Goal: Feedback & Contribution: Submit feedback/report problem

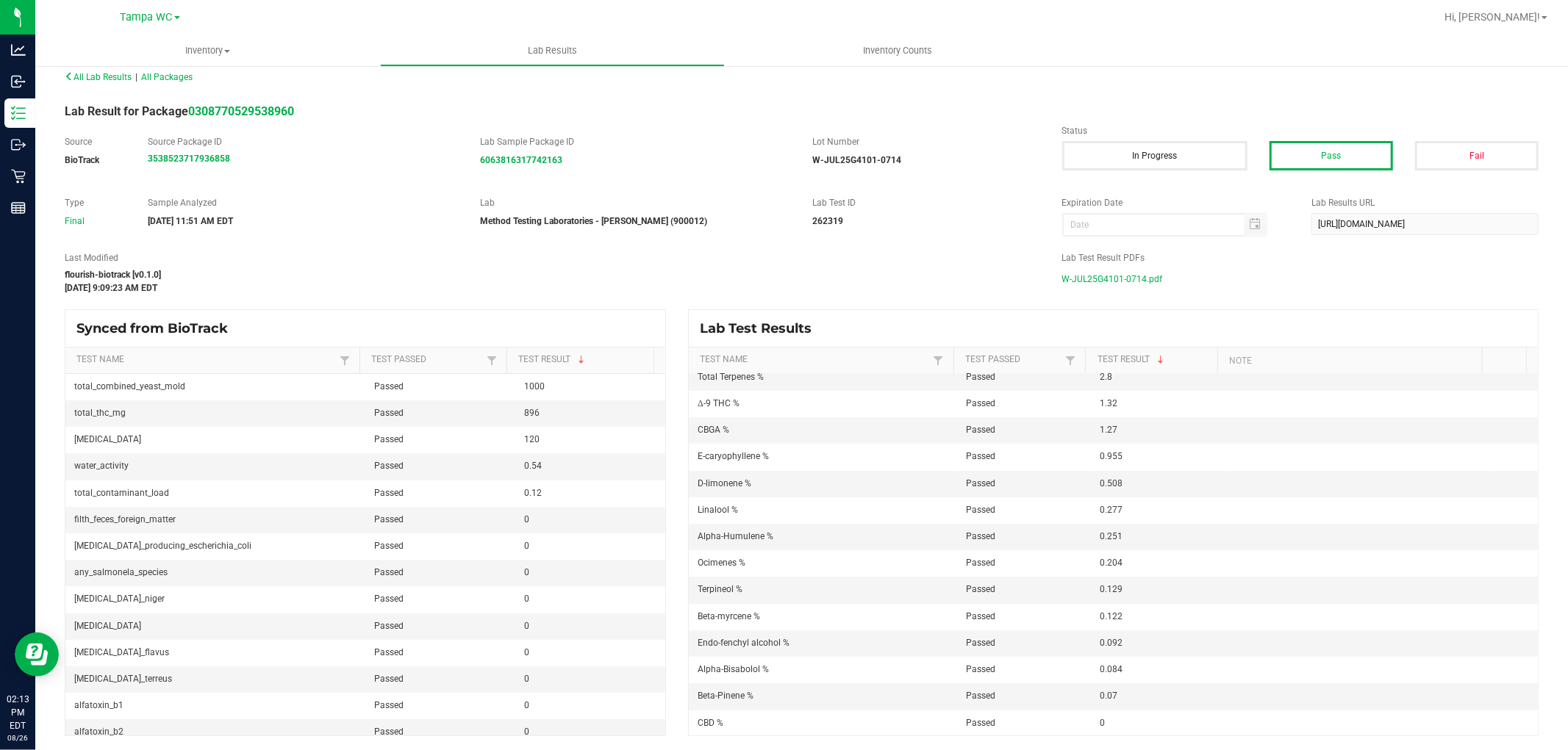
scroll to position [357, 0]
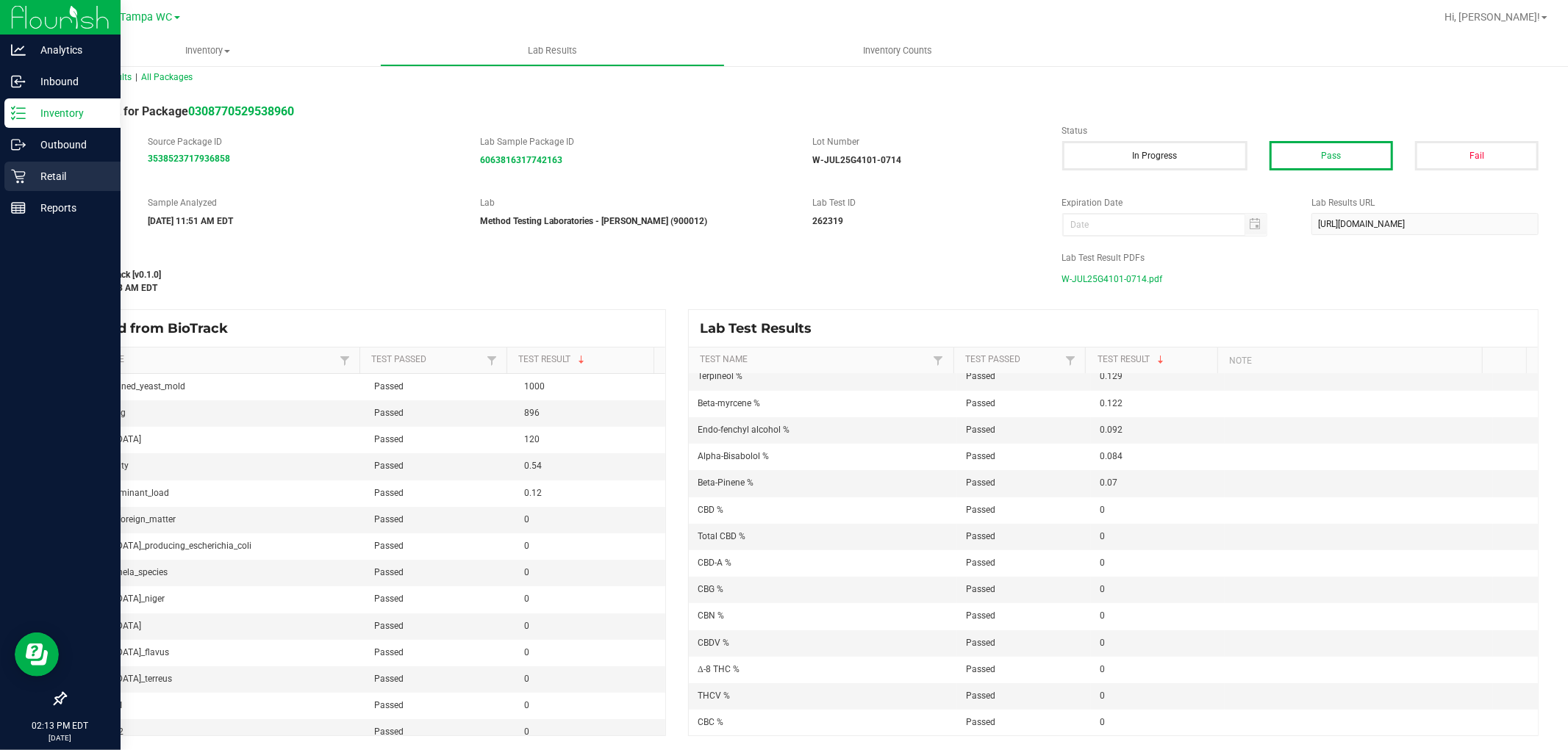
click at [16, 165] on div "Retail" at bounding box center [63, 176] width 116 height 30
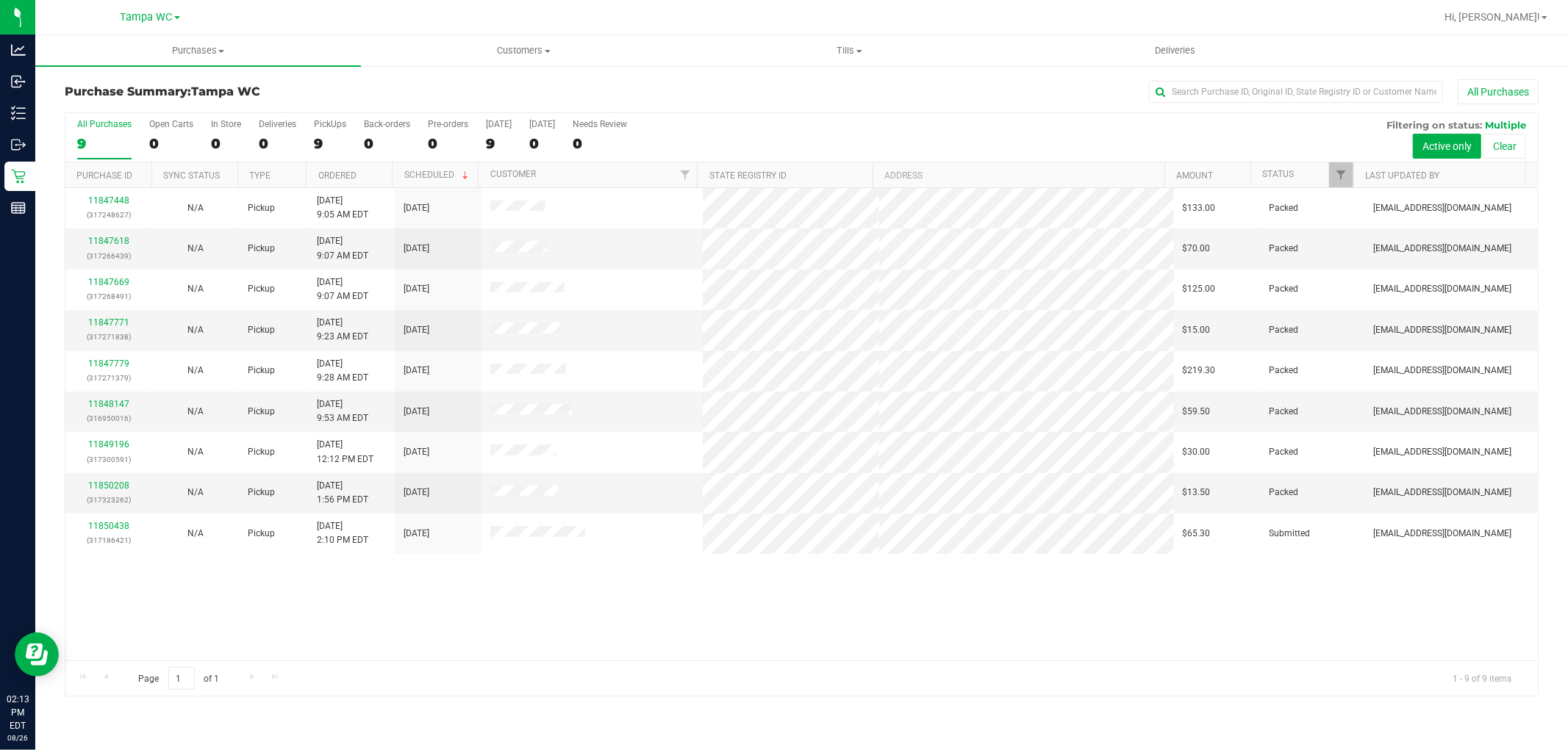
click at [631, 619] on div "11847448 (317248627) N/A Pickup [DATE] 9:05 AM EDT 8/26/2025 $133.00 Packed [EM…" at bounding box center [802, 425] width 1473 height 473
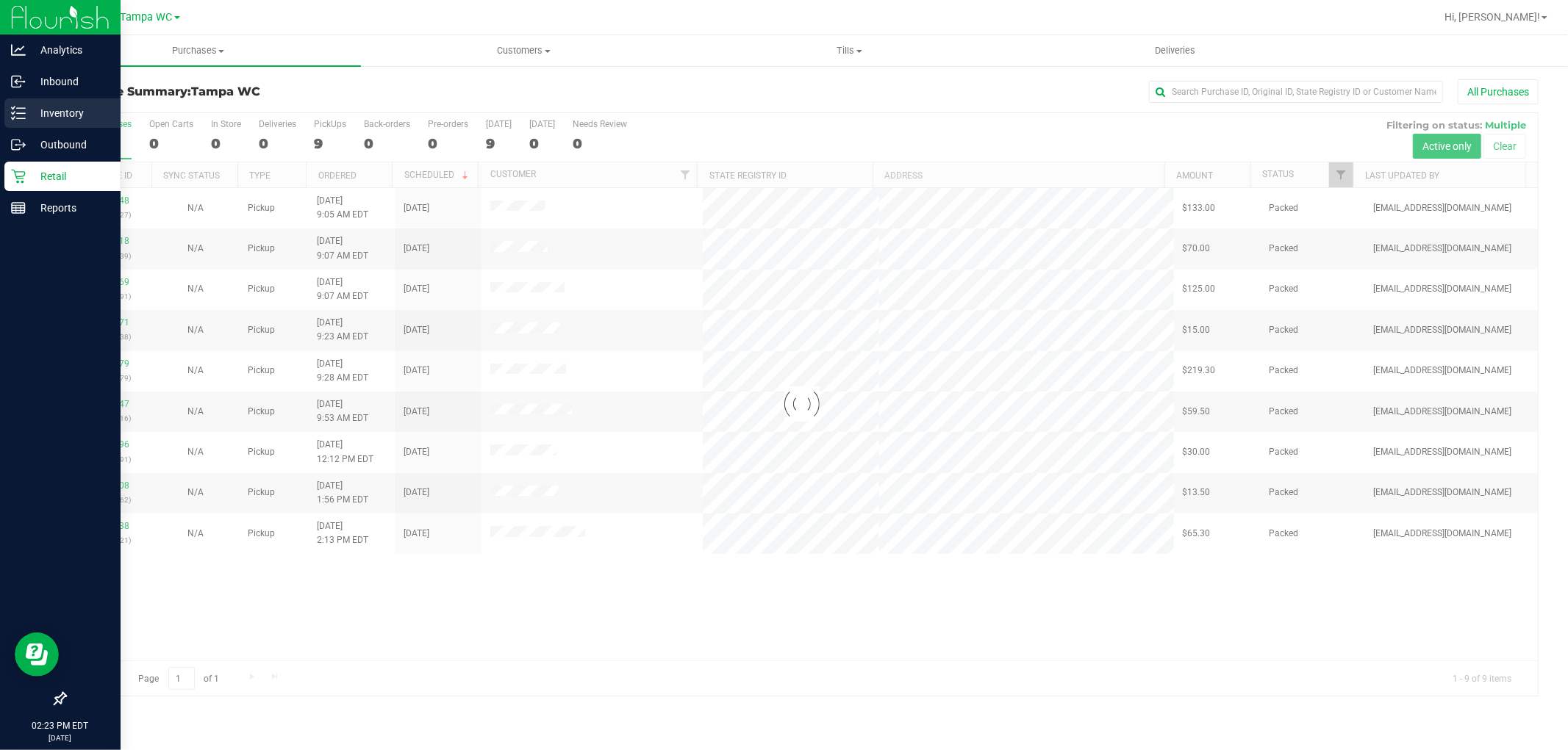
click at [39, 118] on p "Inventory" at bounding box center [70, 113] width 88 height 18
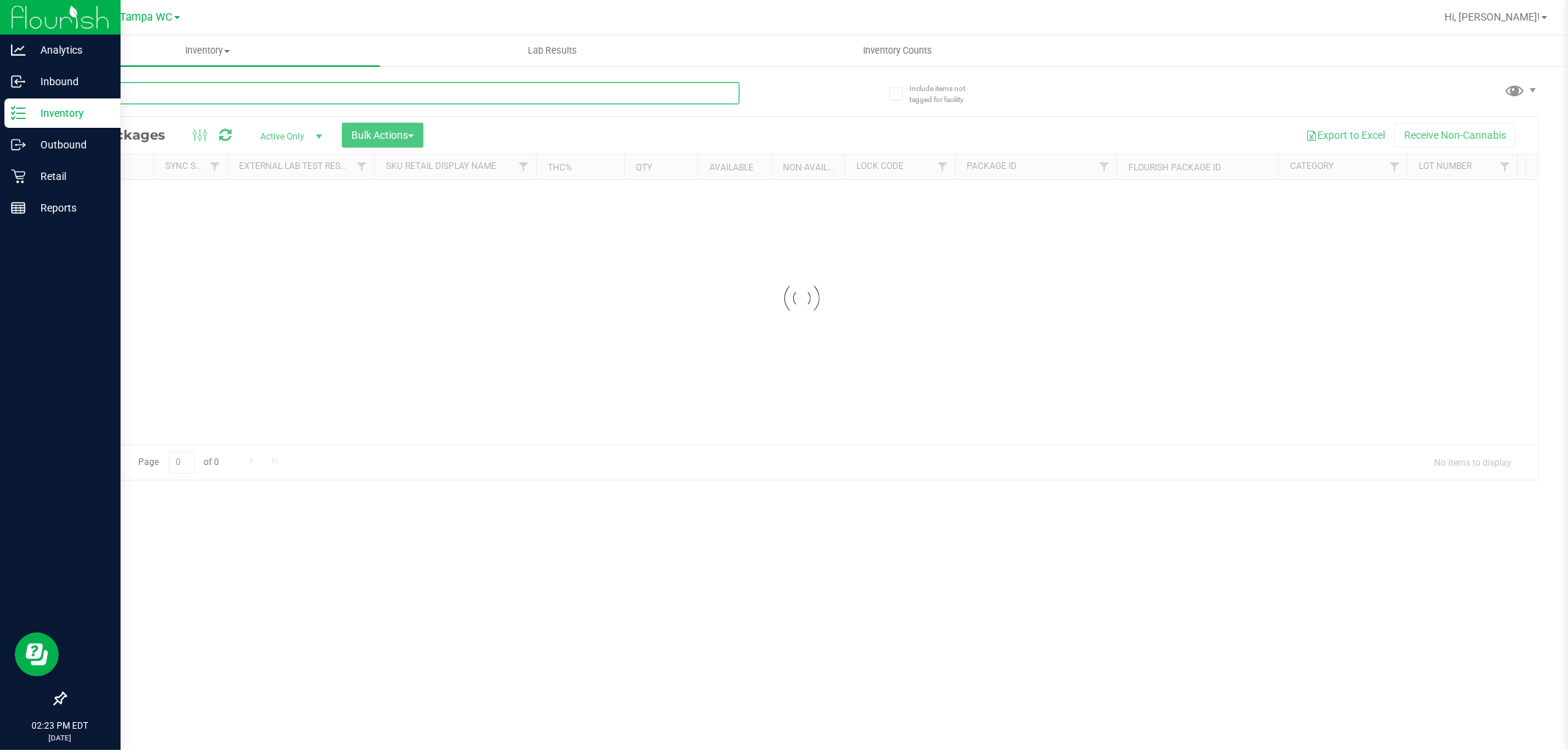
click at [333, 91] on input "text" at bounding box center [402, 93] width 675 height 22
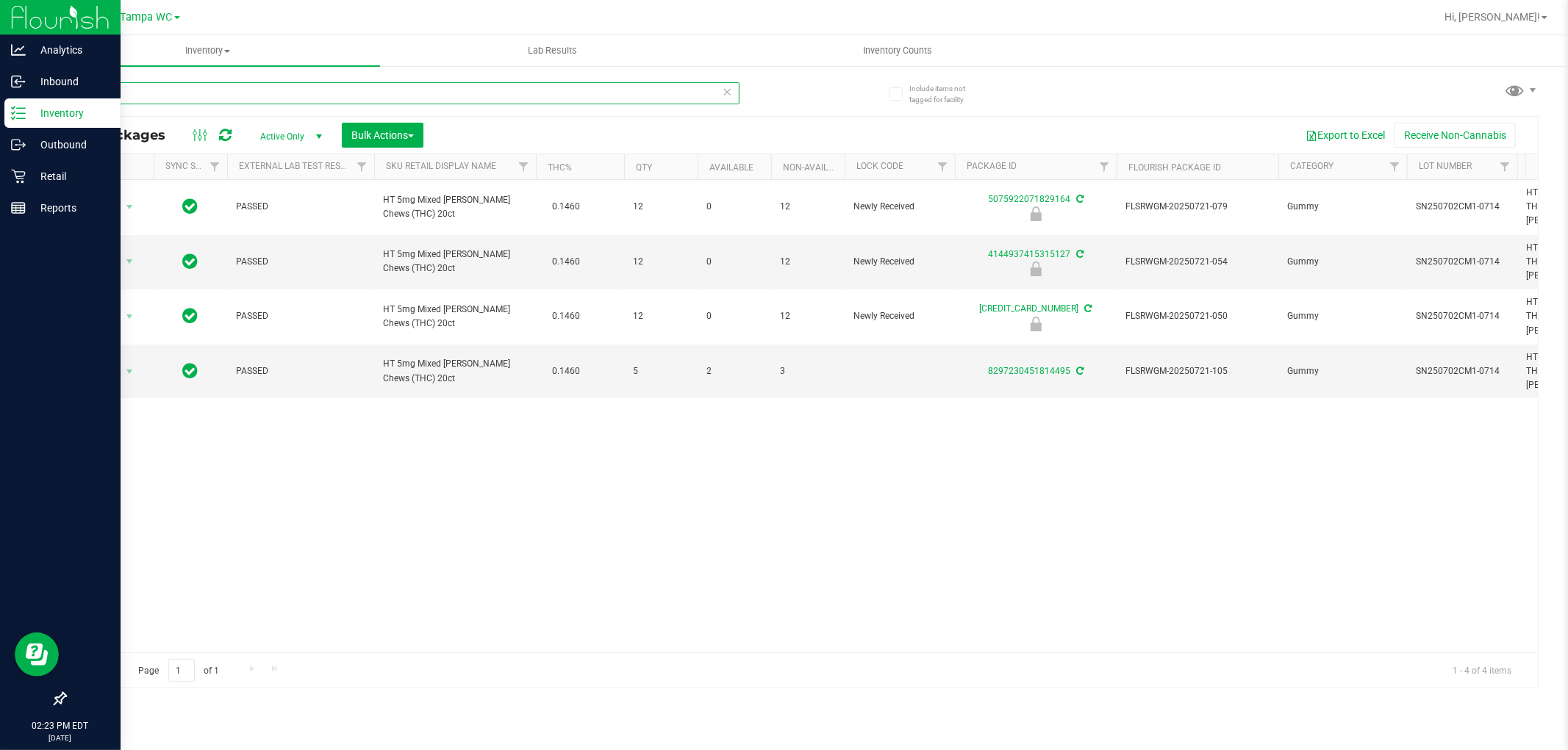
type input "MIXED"
click at [604, 476] on div "Action Action Edit attributes Global inventory Locate package Package audit log…" at bounding box center [802, 416] width 1473 height 473
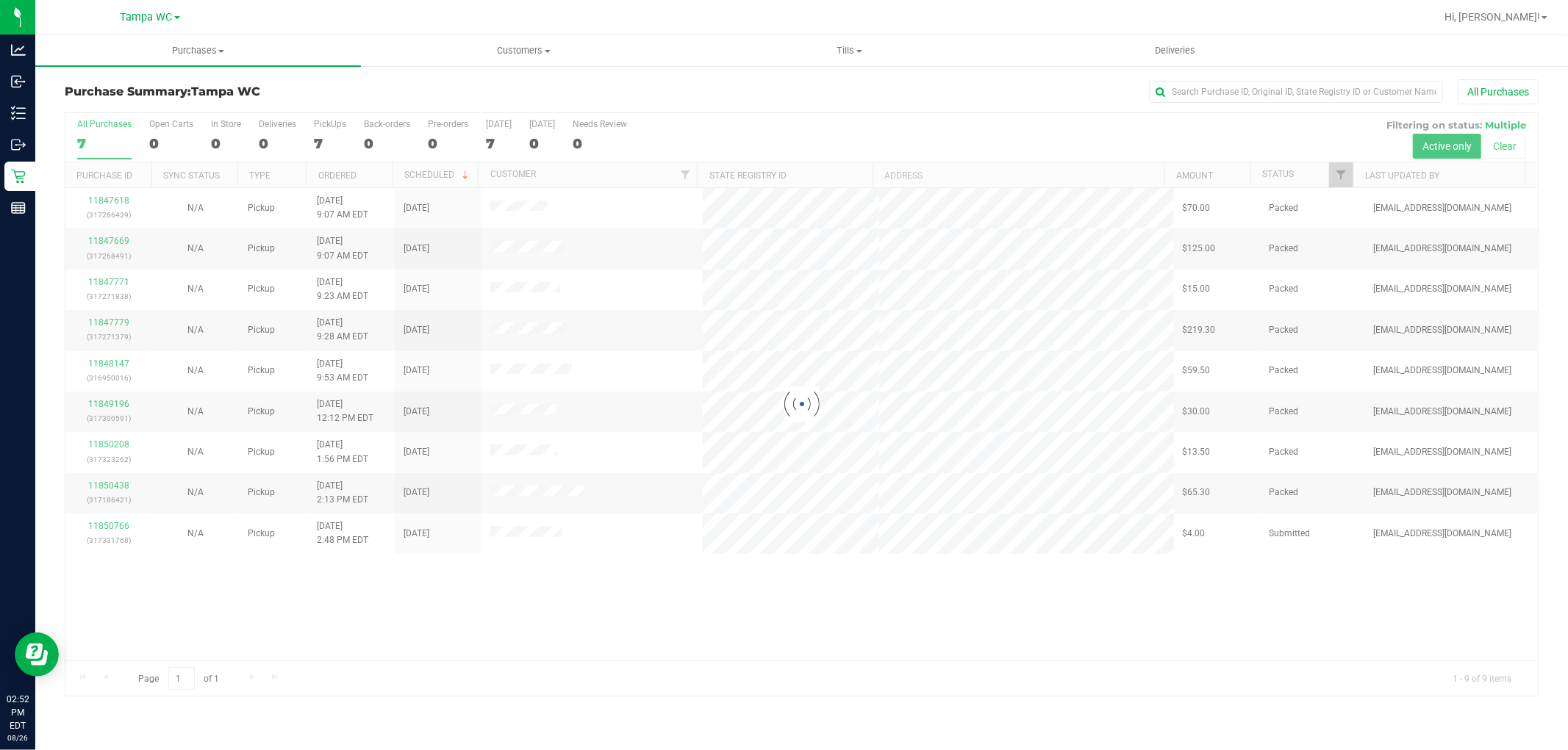
click at [512, 606] on div at bounding box center [802, 404] width 1473 height 582
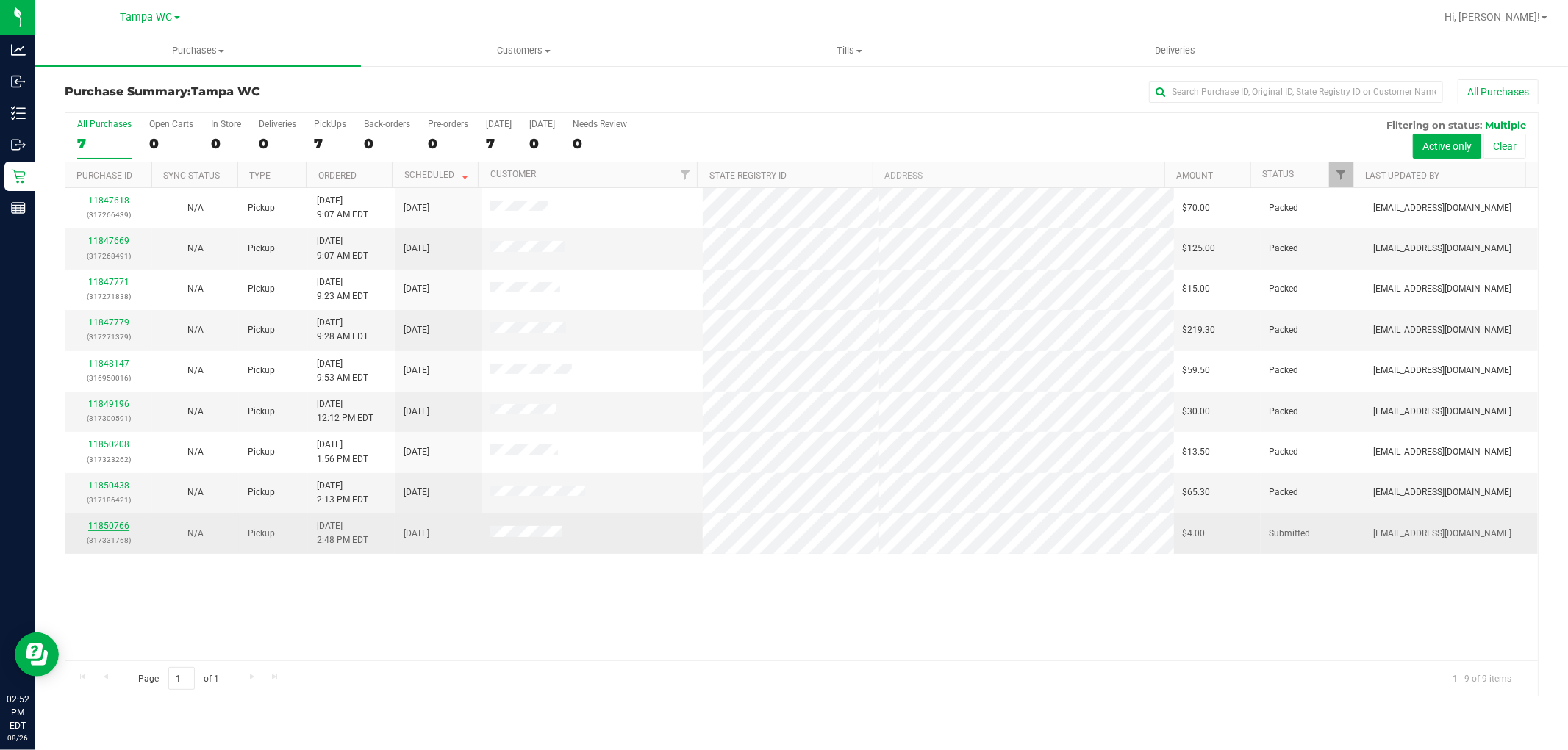
click at [96, 531] on link "11850766" at bounding box center [109, 525] width 41 height 10
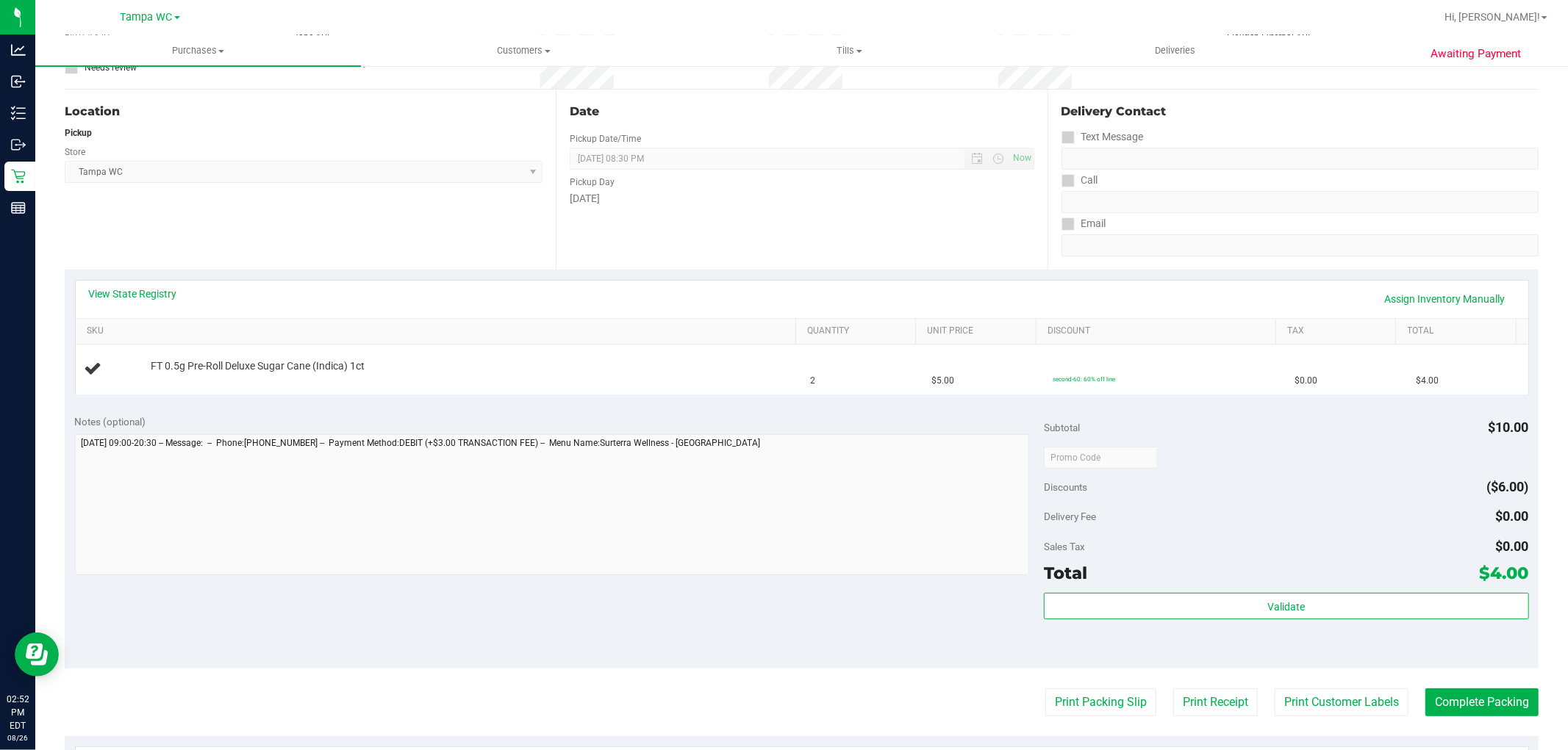
scroll to position [408, 0]
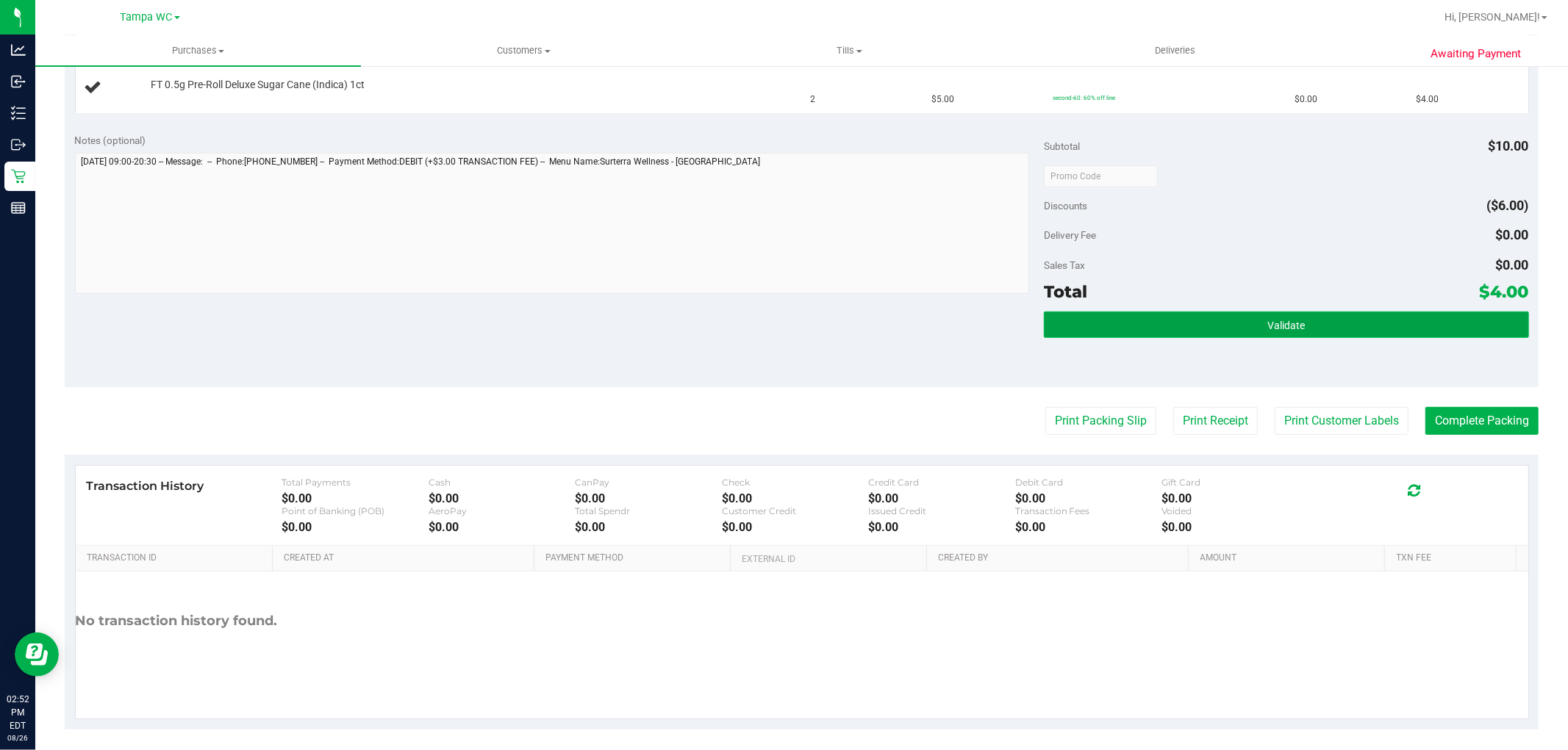
click at [1280, 324] on span "Validate" at bounding box center [1286, 325] width 37 height 11
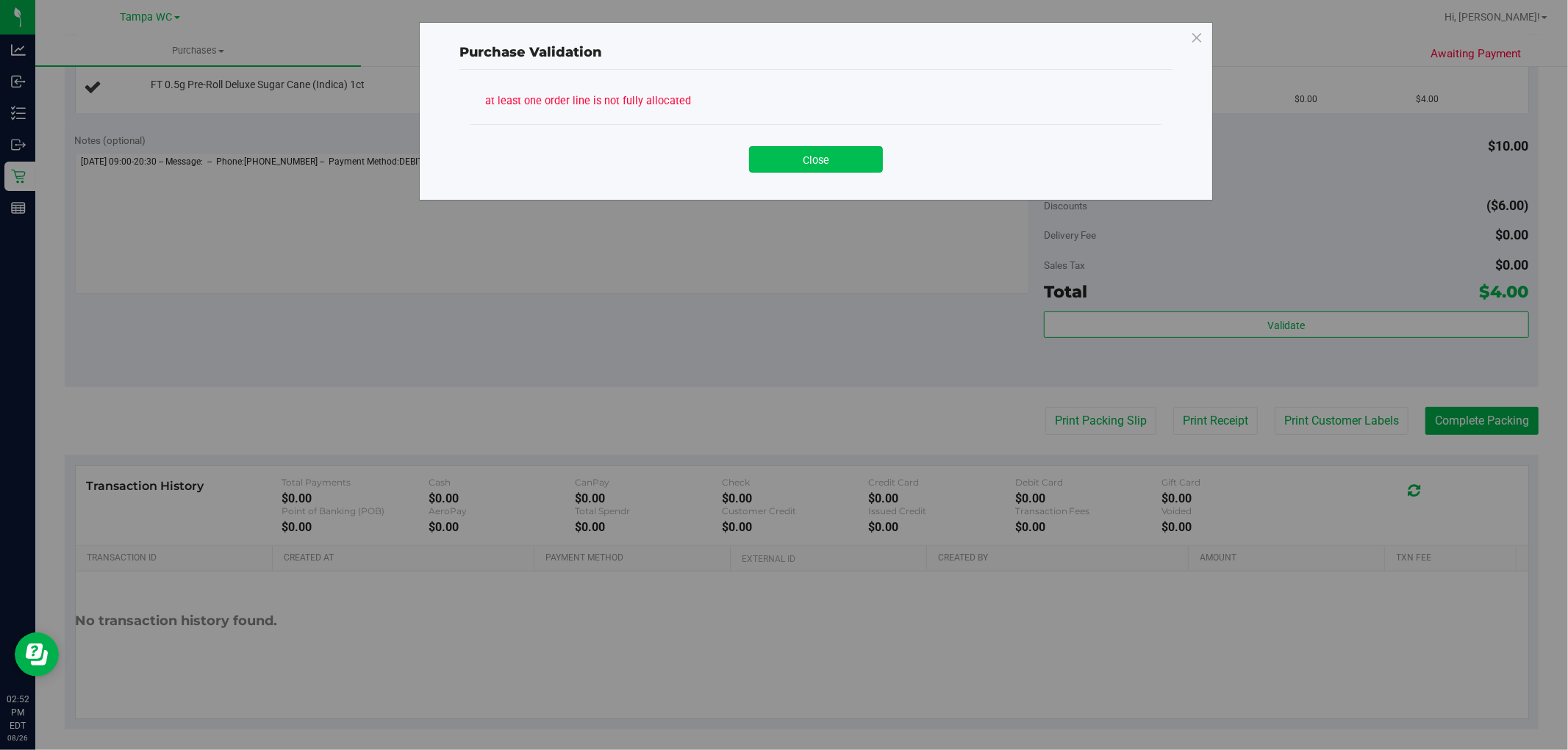
click at [800, 155] on button "Close" at bounding box center [815, 159] width 133 height 27
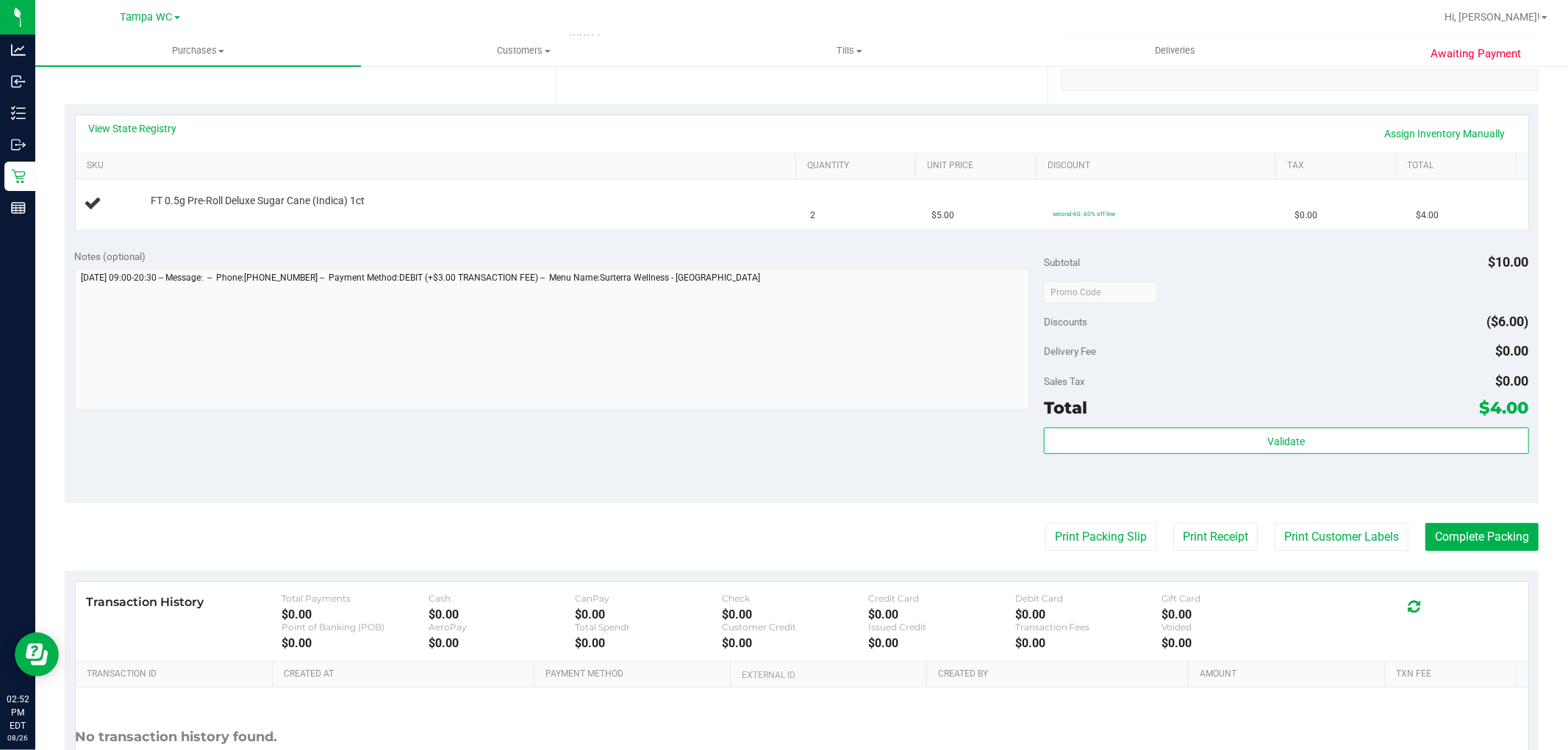
scroll to position [0, 0]
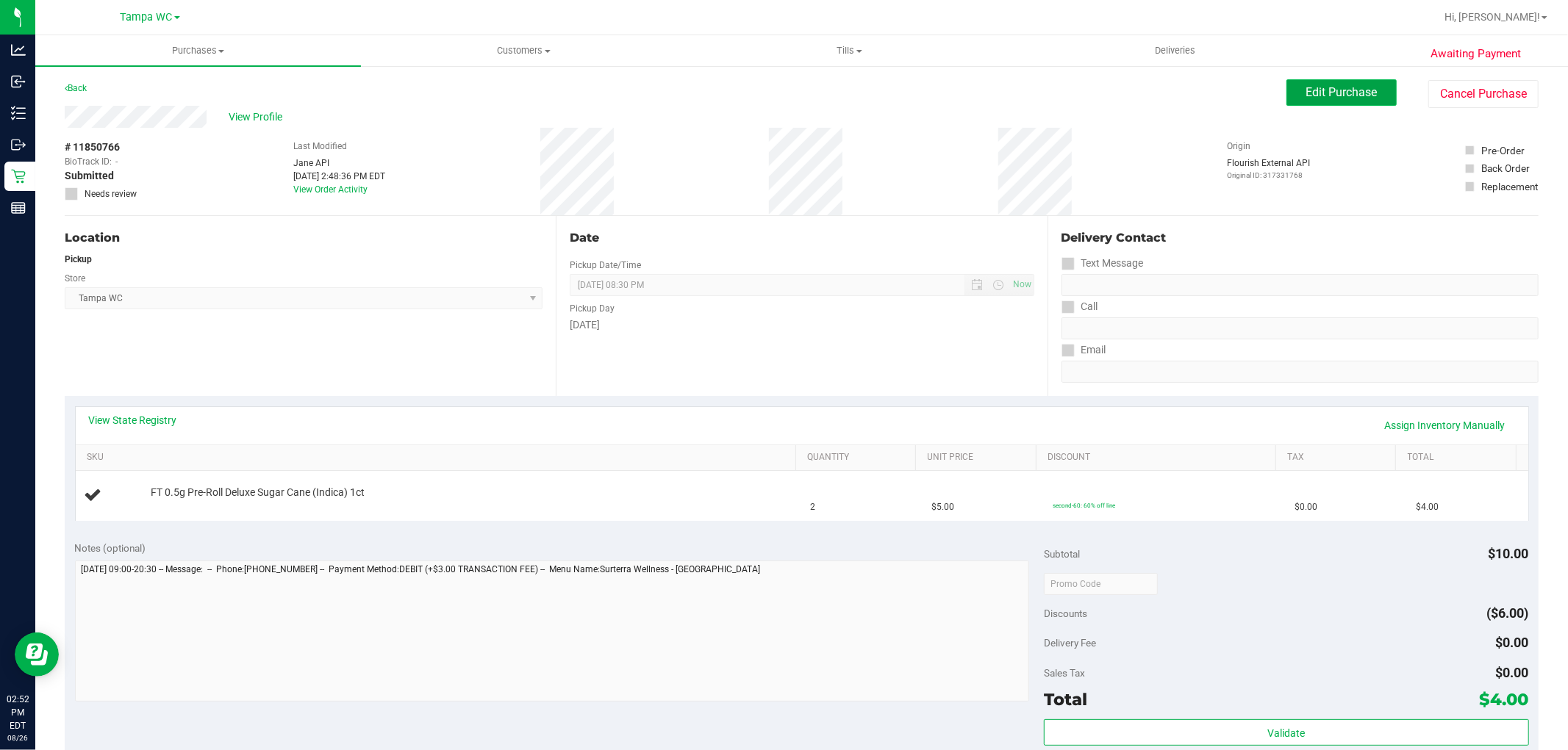
click at [1364, 100] on button "Edit Purchase" at bounding box center [1341, 92] width 111 height 27
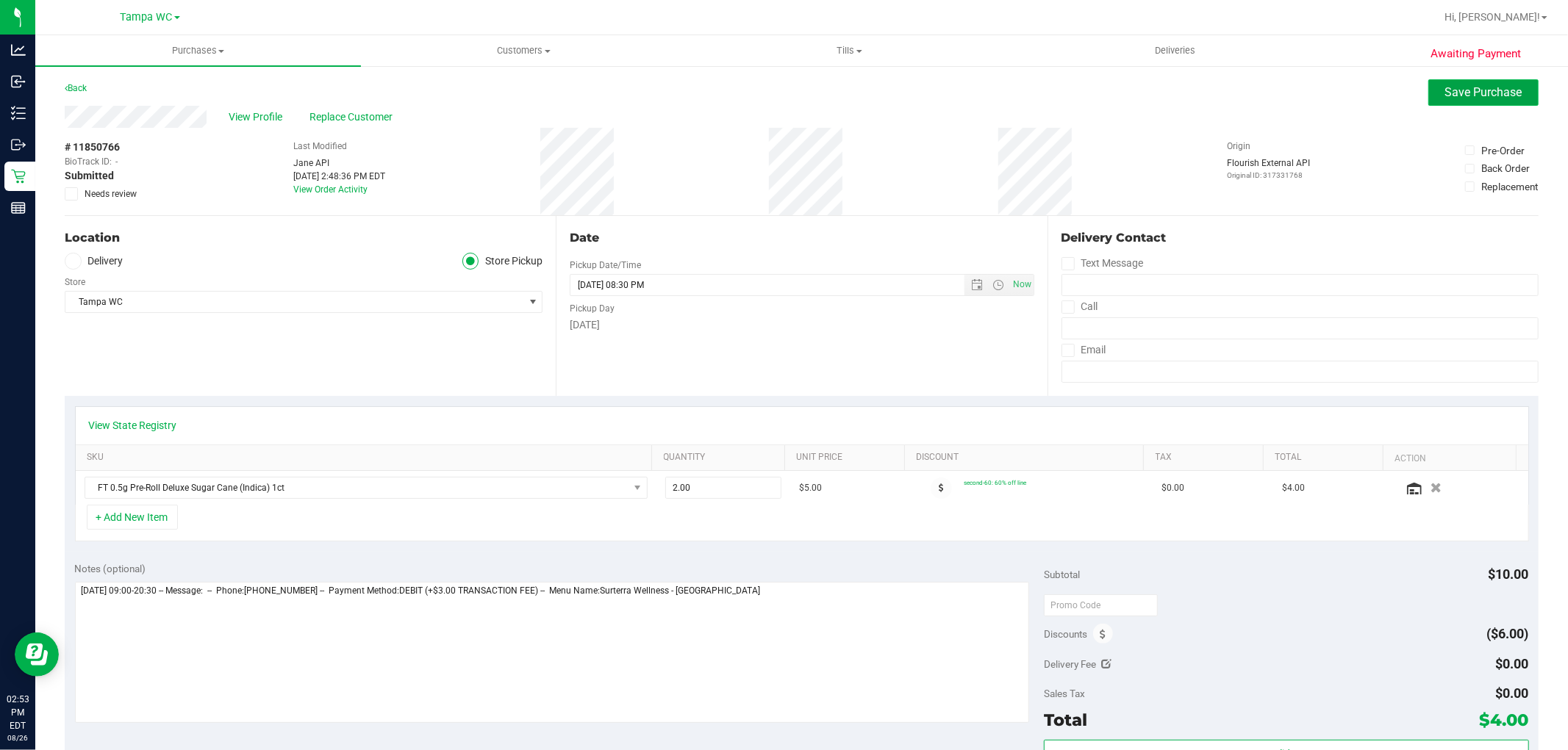
click at [1470, 85] on span "Save Purchase" at bounding box center [1483, 92] width 77 height 14
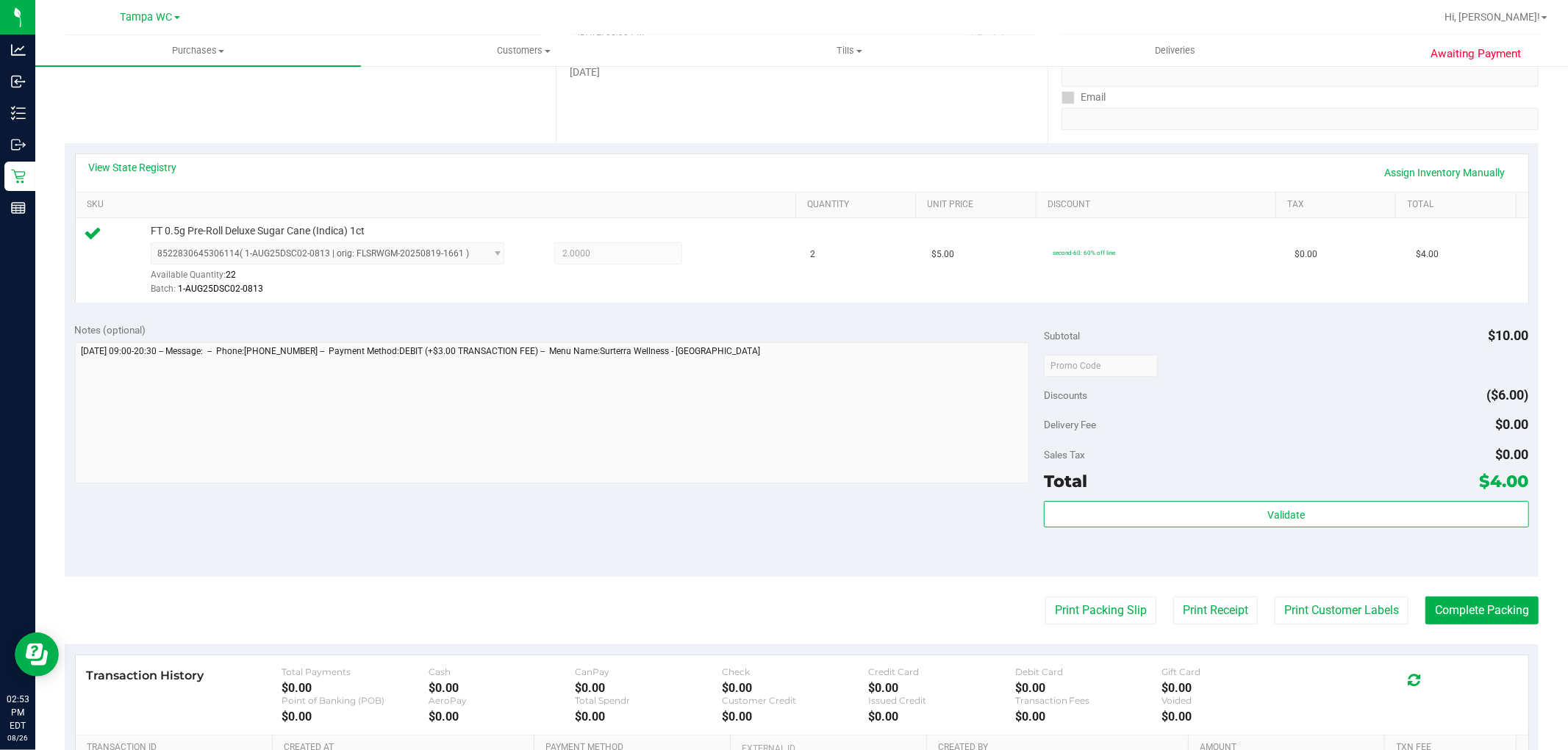
scroll to position [255, 0]
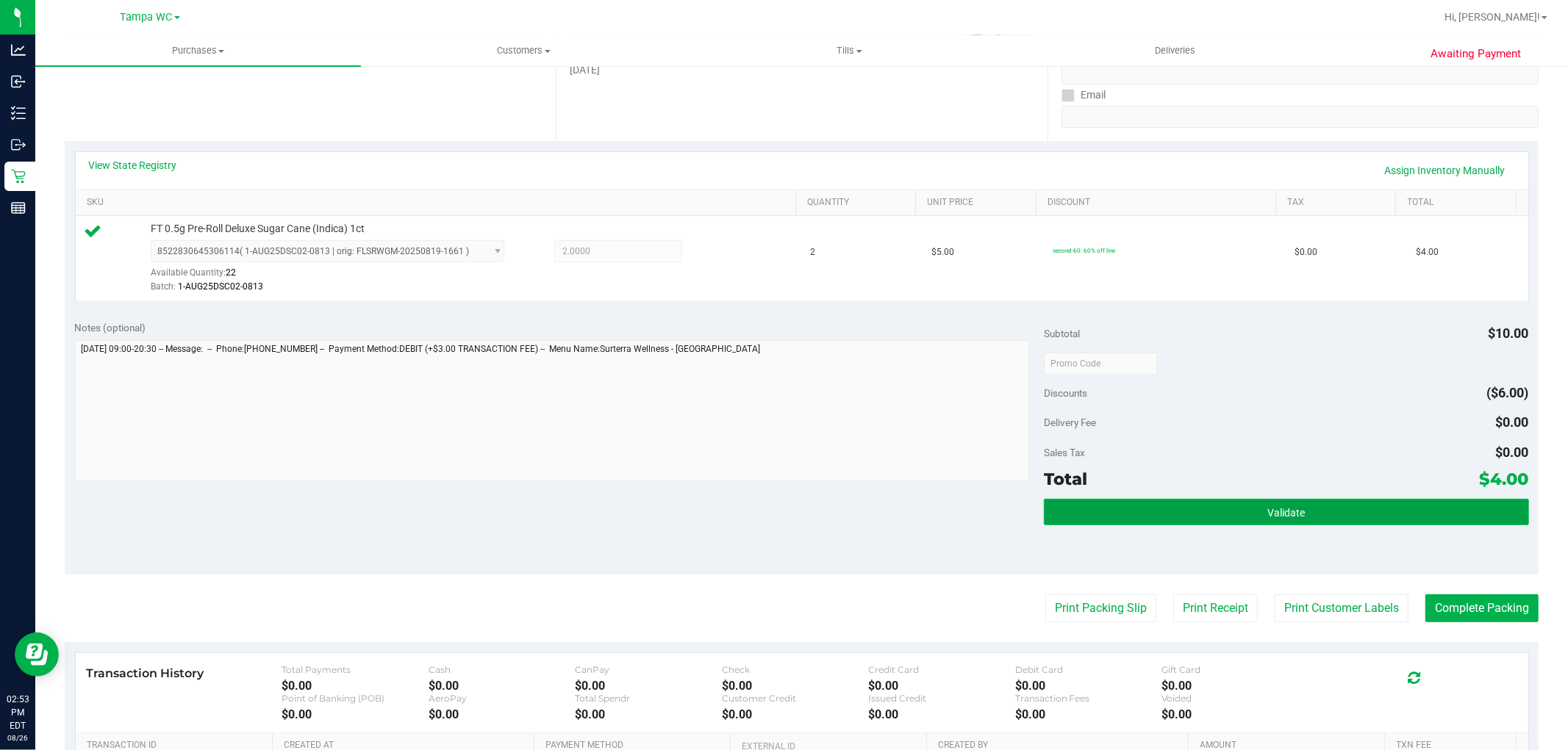
click at [1298, 502] on button "Validate" at bounding box center [1286, 512] width 484 height 27
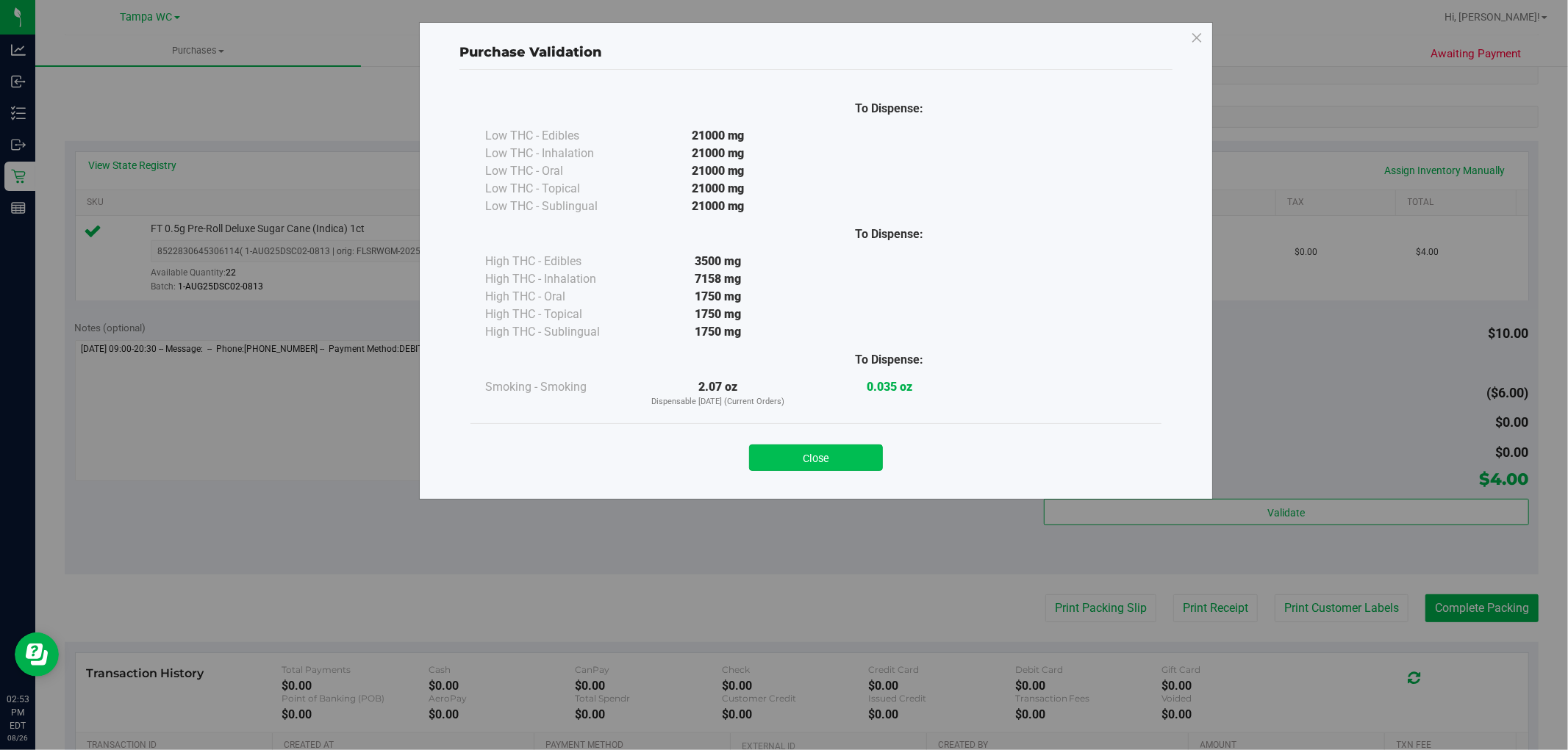
click at [826, 466] on button "Close" at bounding box center [815, 457] width 133 height 27
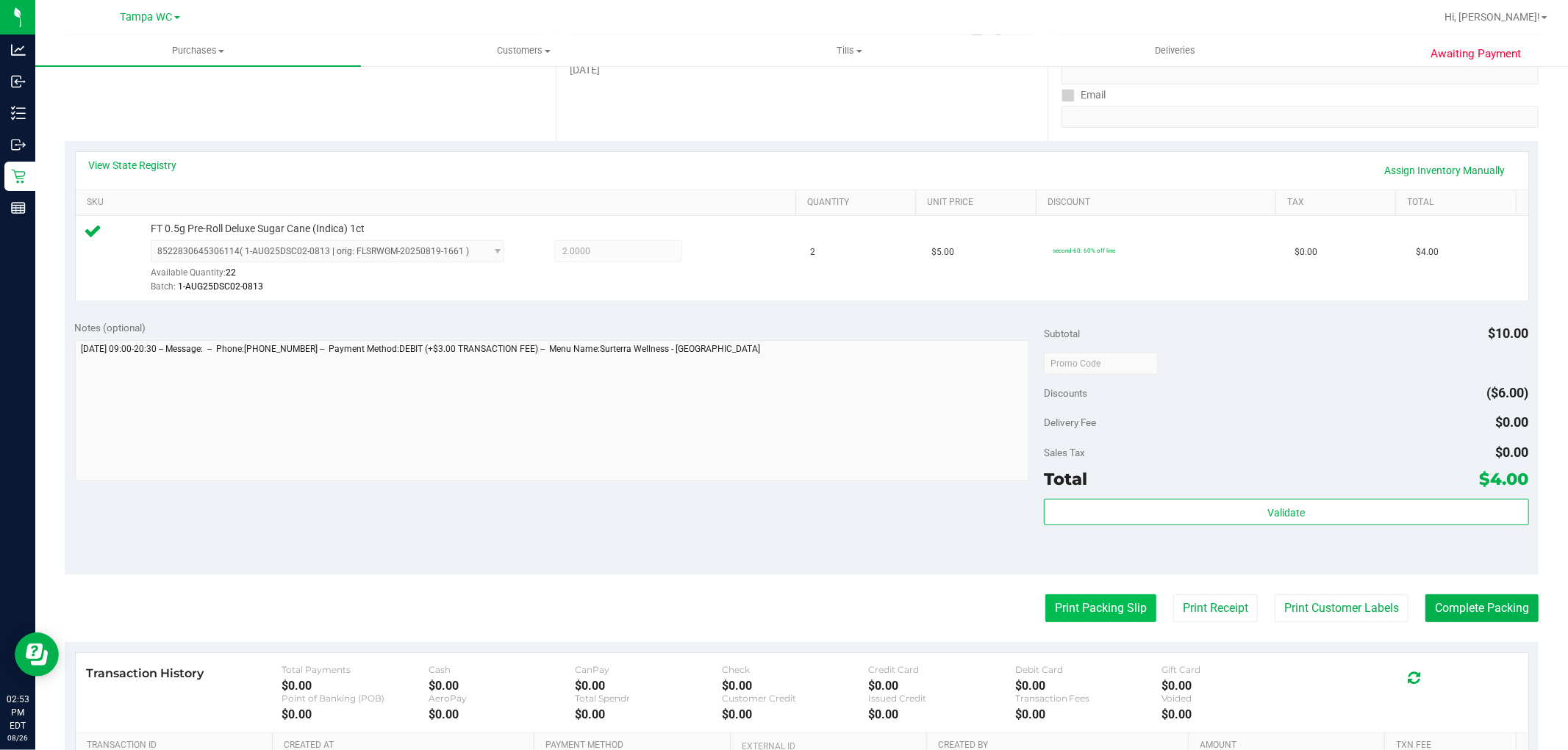
click at [1104, 612] on button "Print Packing Slip" at bounding box center [1101, 608] width 111 height 28
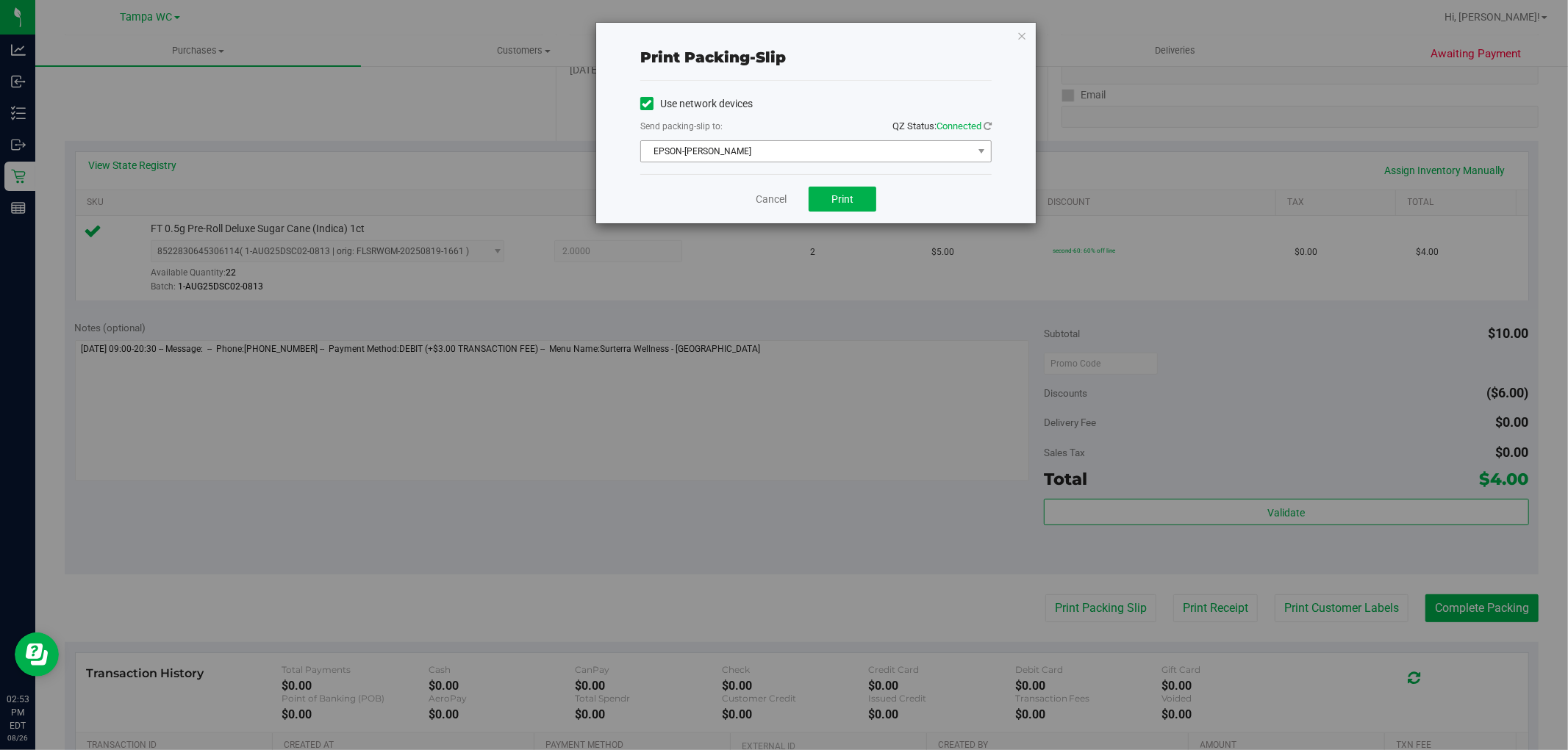
click at [832, 159] on span "EPSON-[PERSON_NAME]" at bounding box center [807, 151] width 332 height 21
click at [843, 79] on div "Print packing-slip" at bounding box center [816, 57] width 352 height 46
click at [853, 194] on span "Print" at bounding box center [842, 199] width 22 height 11
click at [782, 199] on link "Cancel" at bounding box center [771, 200] width 31 height 15
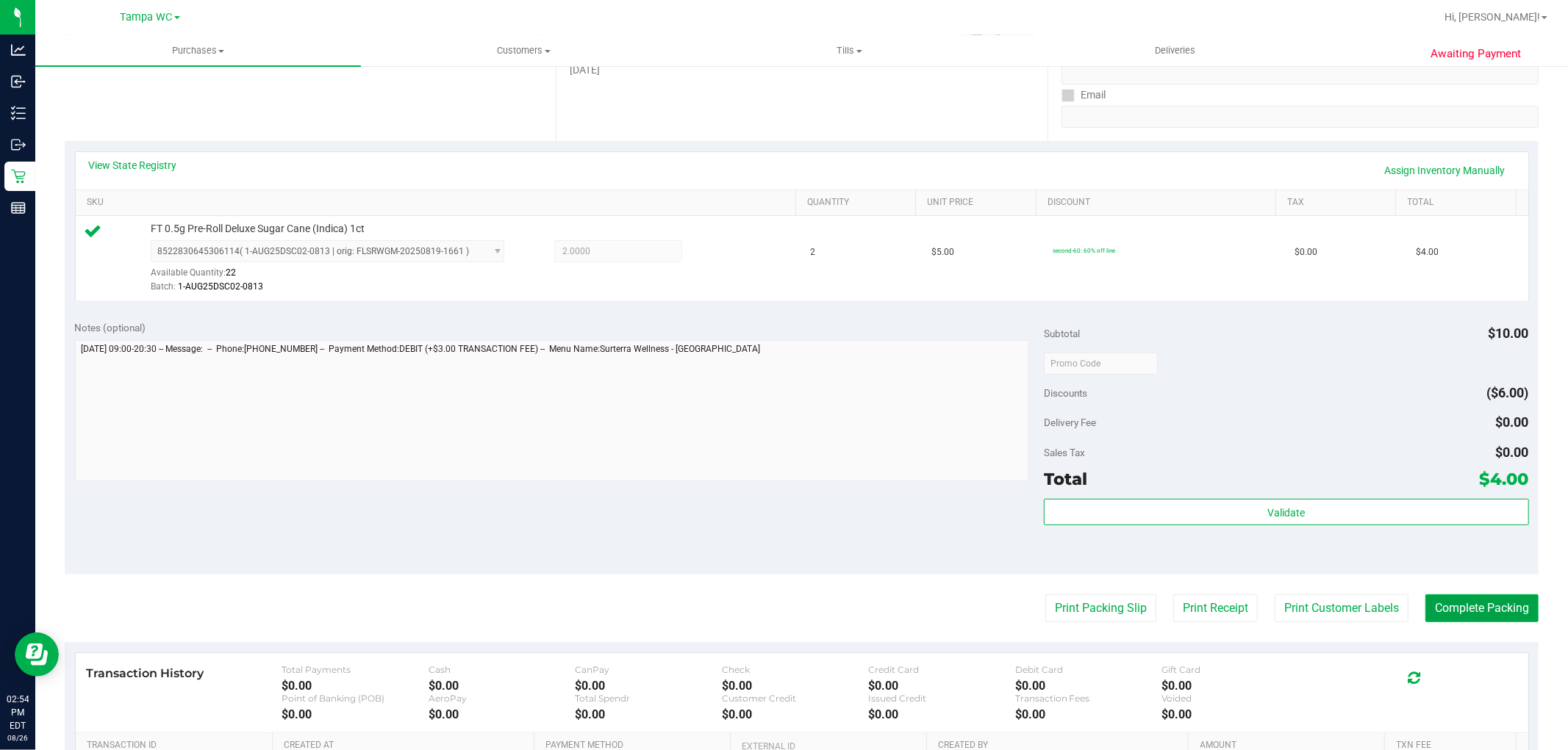
click at [1432, 622] on button "Complete Packing" at bounding box center [1482, 608] width 113 height 28
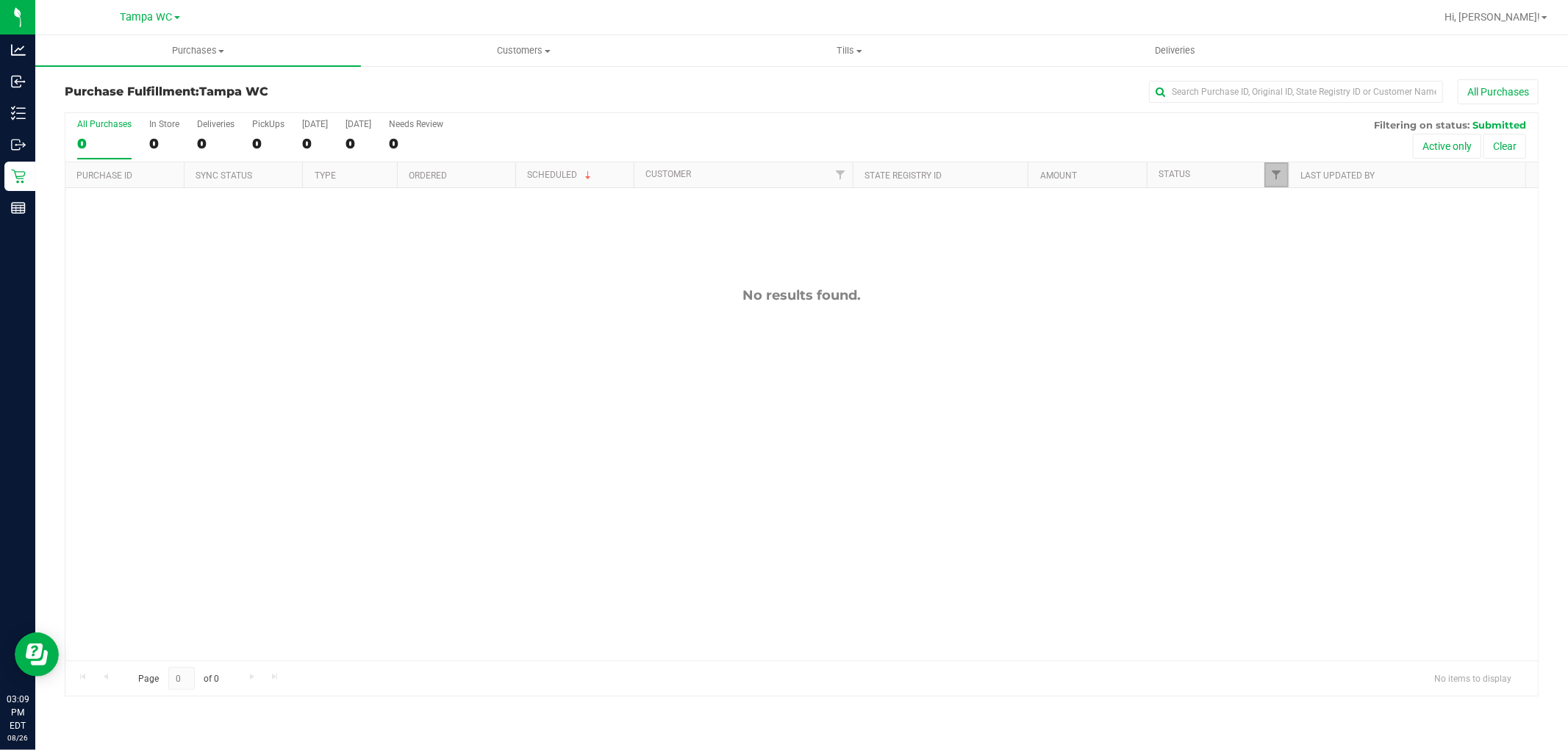
click at [1283, 167] on link "Filter" at bounding box center [1277, 175] width 24 height 25
click at [1290, 339] on label "Packed" at bounding box center [1301, 337] width 45 height 10
click at [1289, 339] on input "Packed" at bounding box center [1284, 337] width 10 height 10
checkbox input "true"
click at [1296, 435] on button "Filter" at bounding box center [1309, 432] width 71 height 32
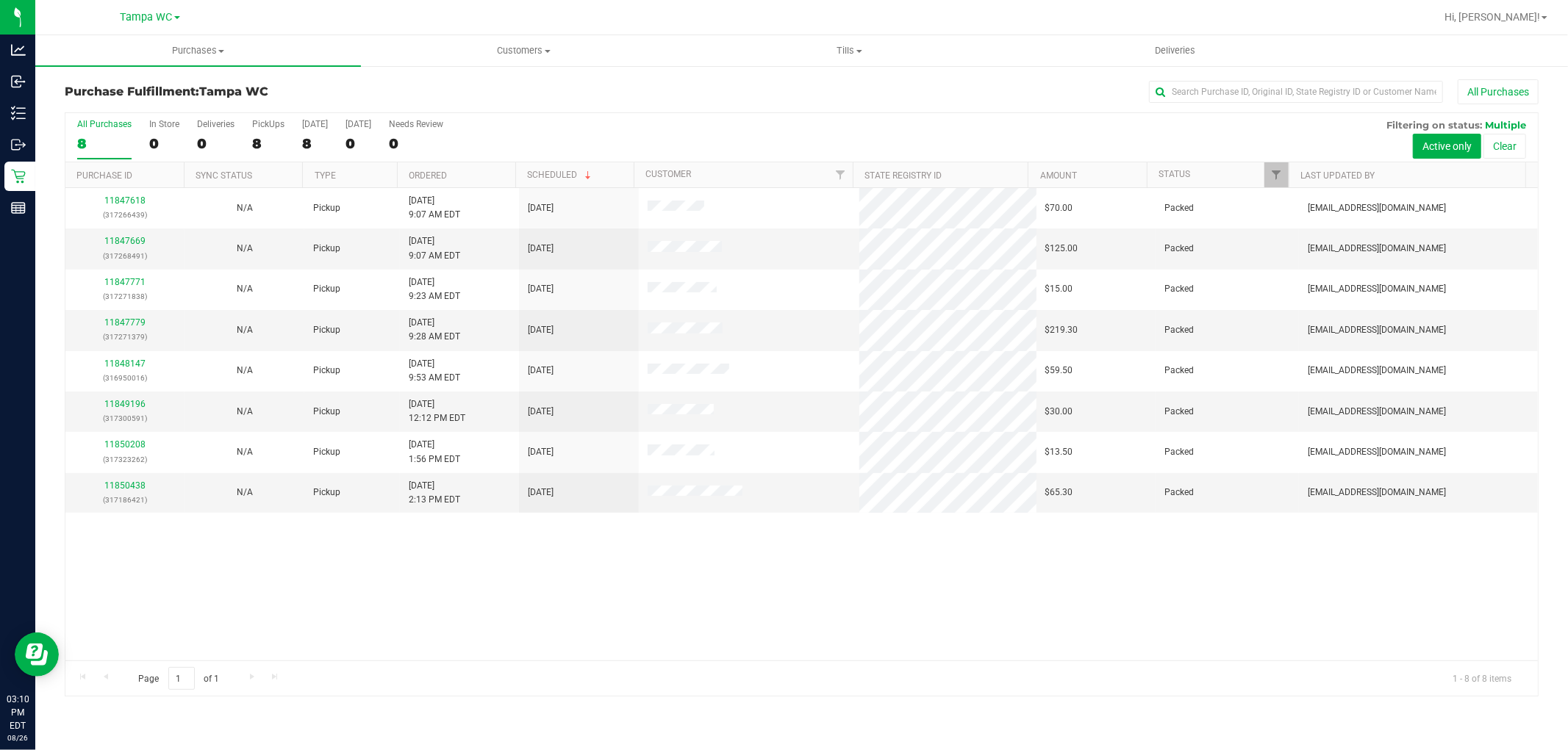
drag, startPoint x: 401, startPoint y: 747, endPoint x: 418, endPoint y: 546, distance: 201.7
click at [418, 546] on div "11847618 (317266439) N/A Pickup 8/26/2025 9:07 AM EDT 8/26/2025 $70.00 Packed z…" at bounding box center [802, 425] width 1473 height 473
click at [574, 55] on span "Customers" at bounding box center [523, 50] width 324 height 13
click at [466, 82] on li "All customers" at bounding box center [523, 88] width 326 height 18
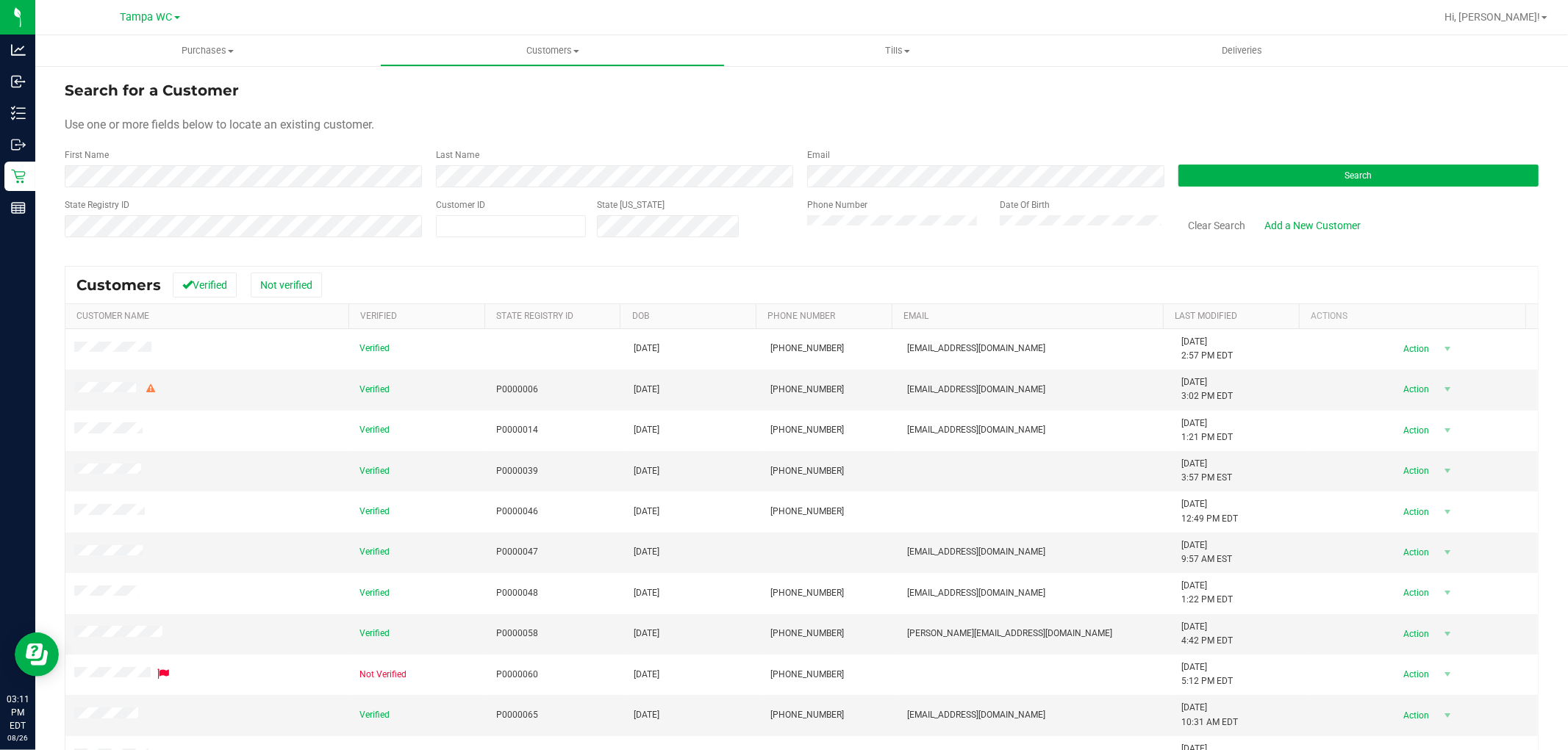
click at [265, 153] on div "First Name" at bounding box center [245, 168] width 360 height 39
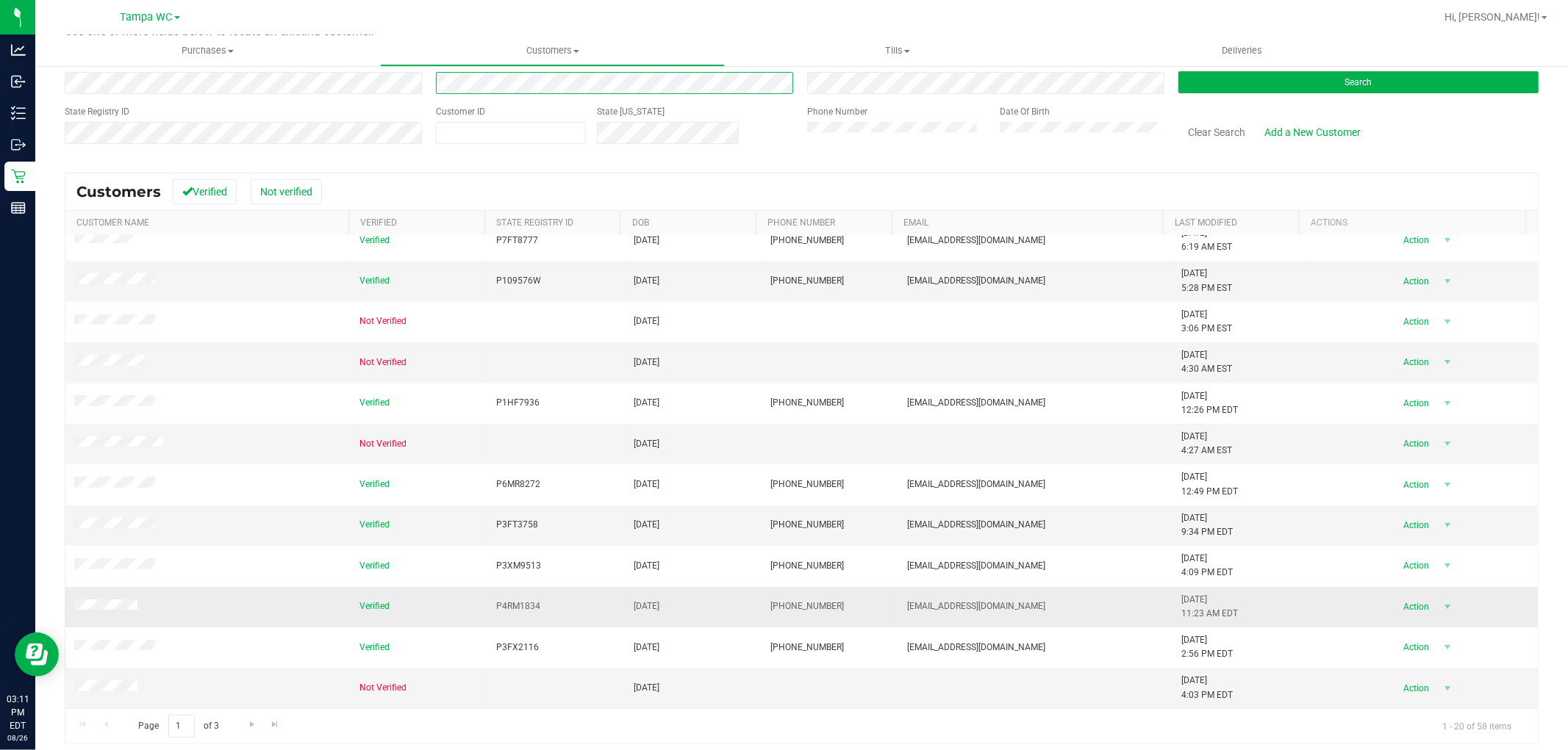
scroll to position [103, 0]
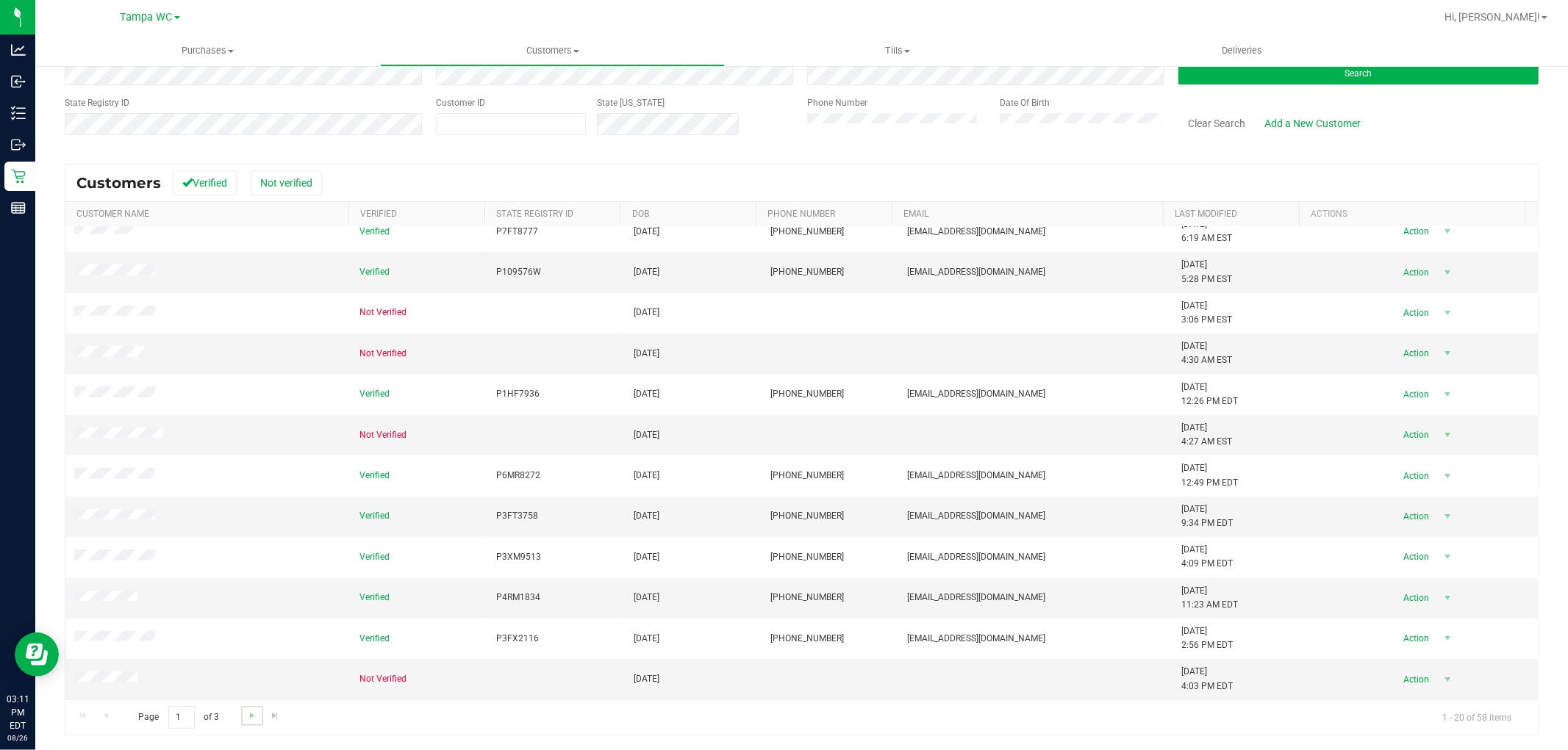
click at [255, 723] on link "Go to the next page" at bounding box center [252, 716] width 21 height 20
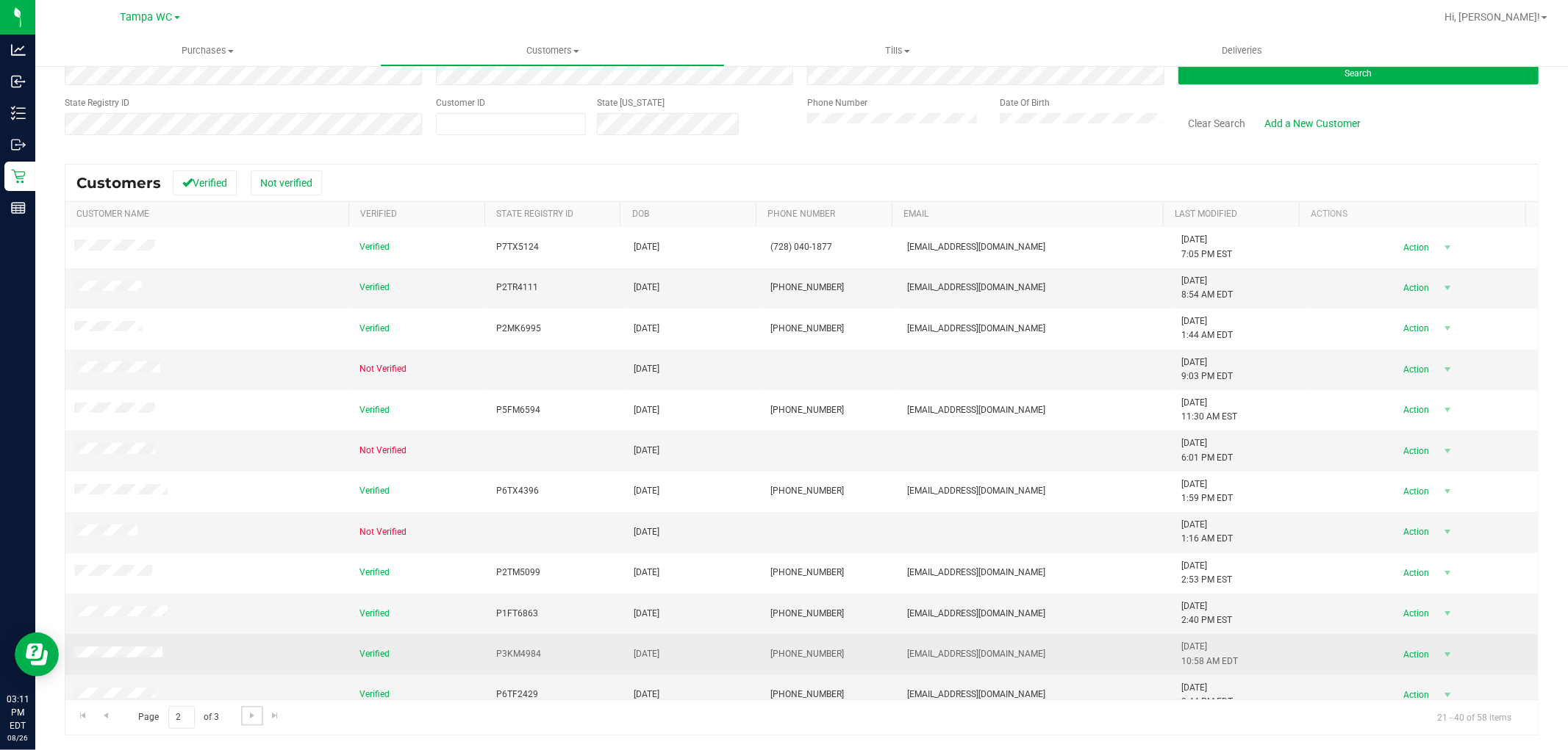
scroll to position [163, 0]
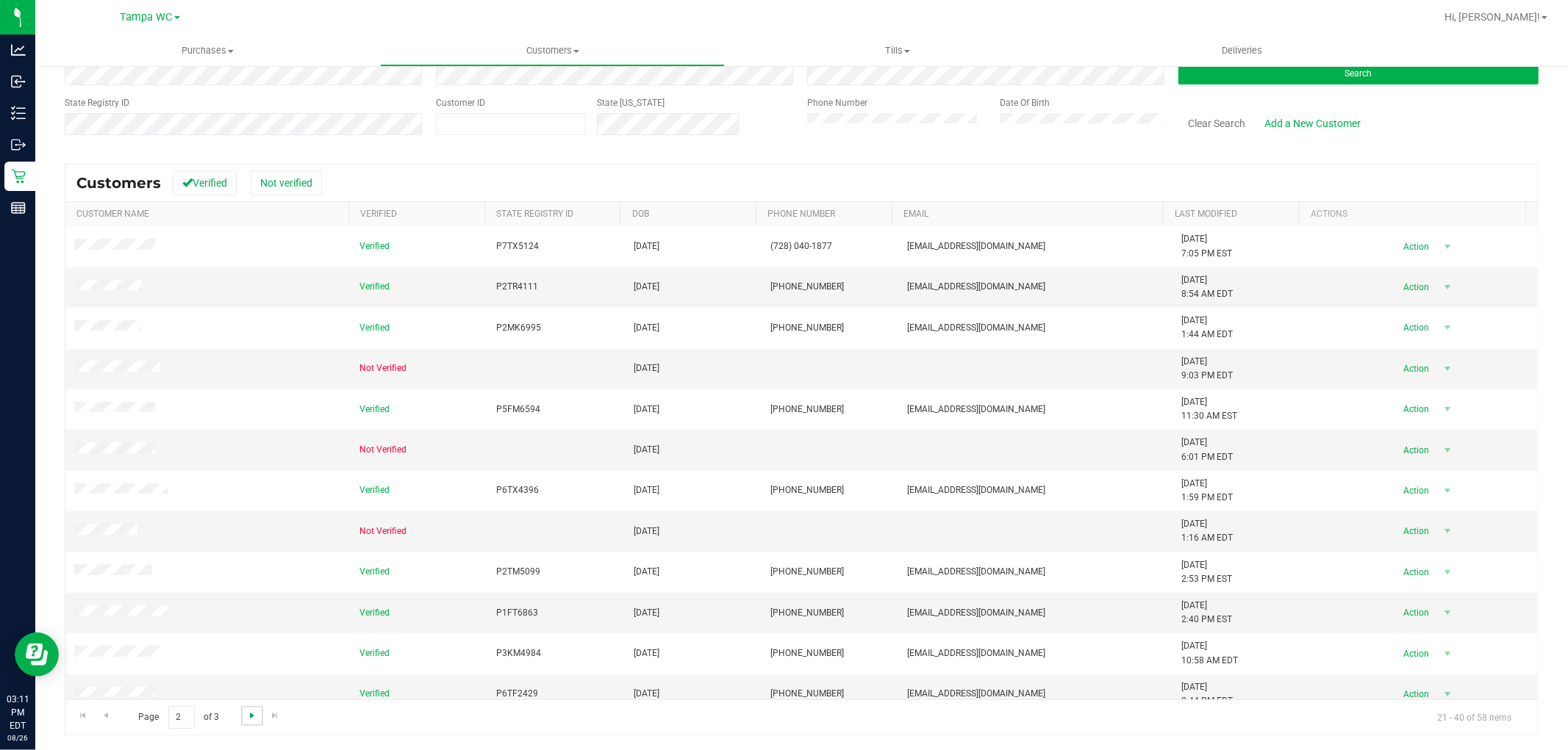
click at [251, 715] on span "Go to the next page" at bounding box center [252, 715] width 11 height 11
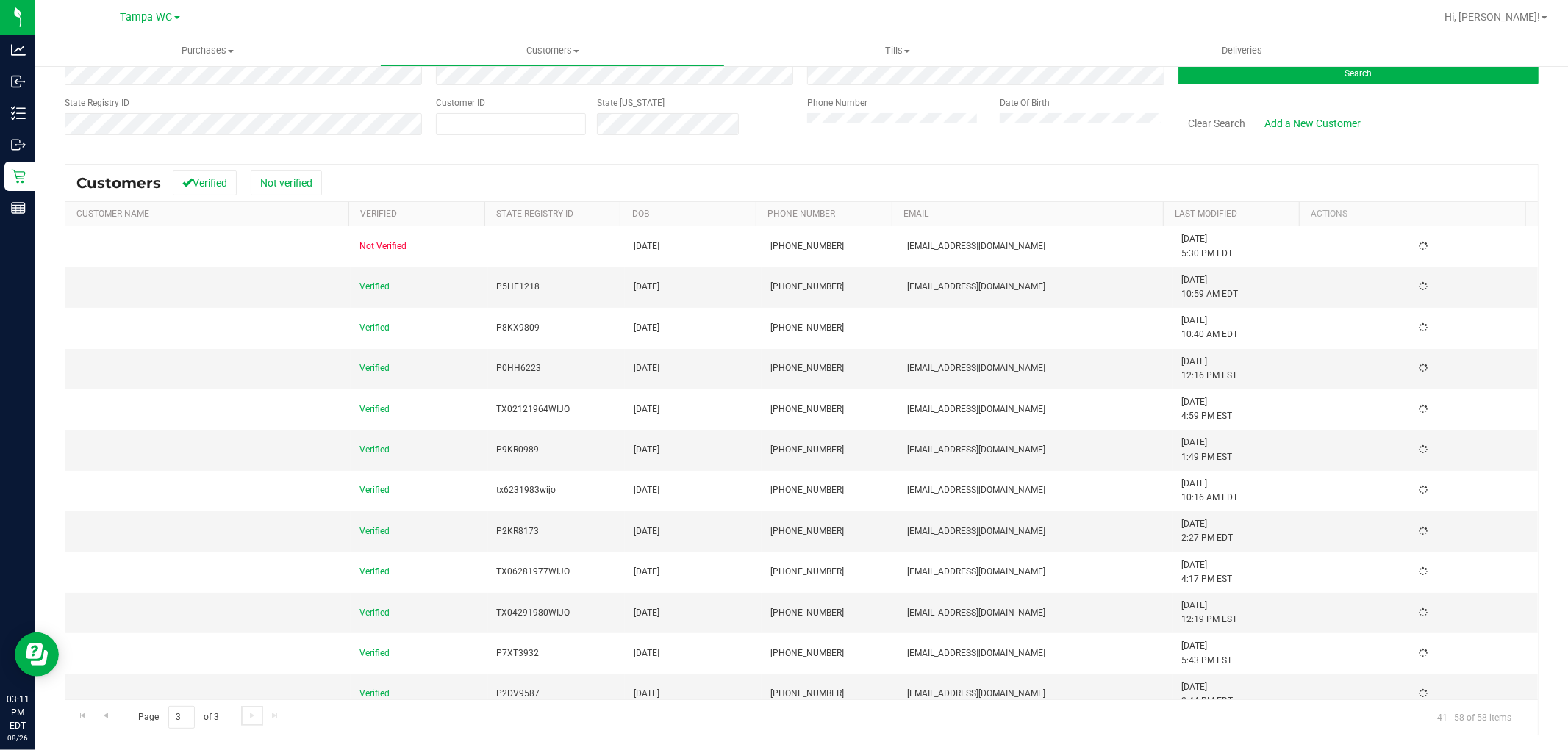
scroll to position [0, 0]
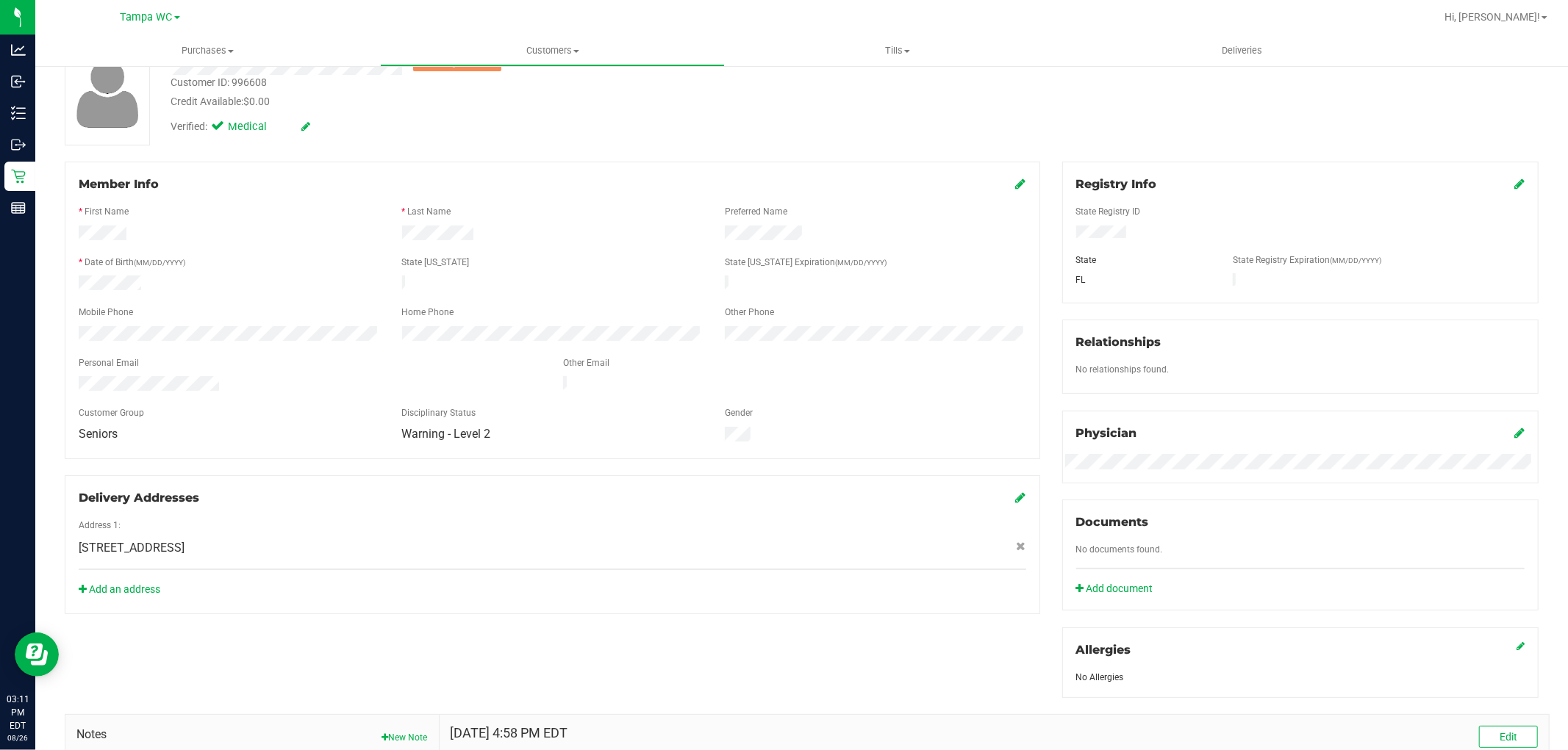
click at [1016, 182] on icon at bounding box center [1020, 183] width 10 height 11
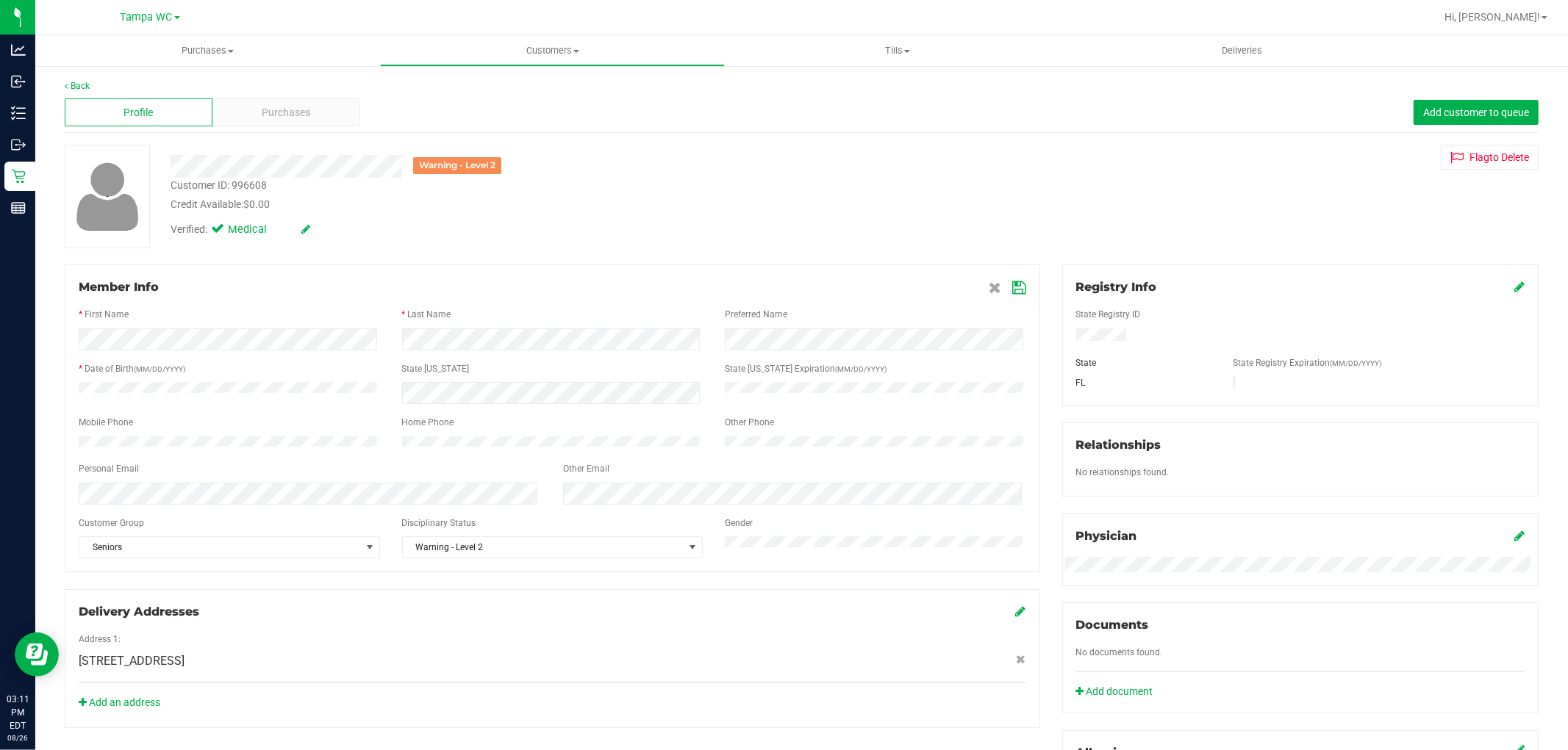
click at [1013, 288] on icon at bounding box center [1019, 287] width 13 height 11
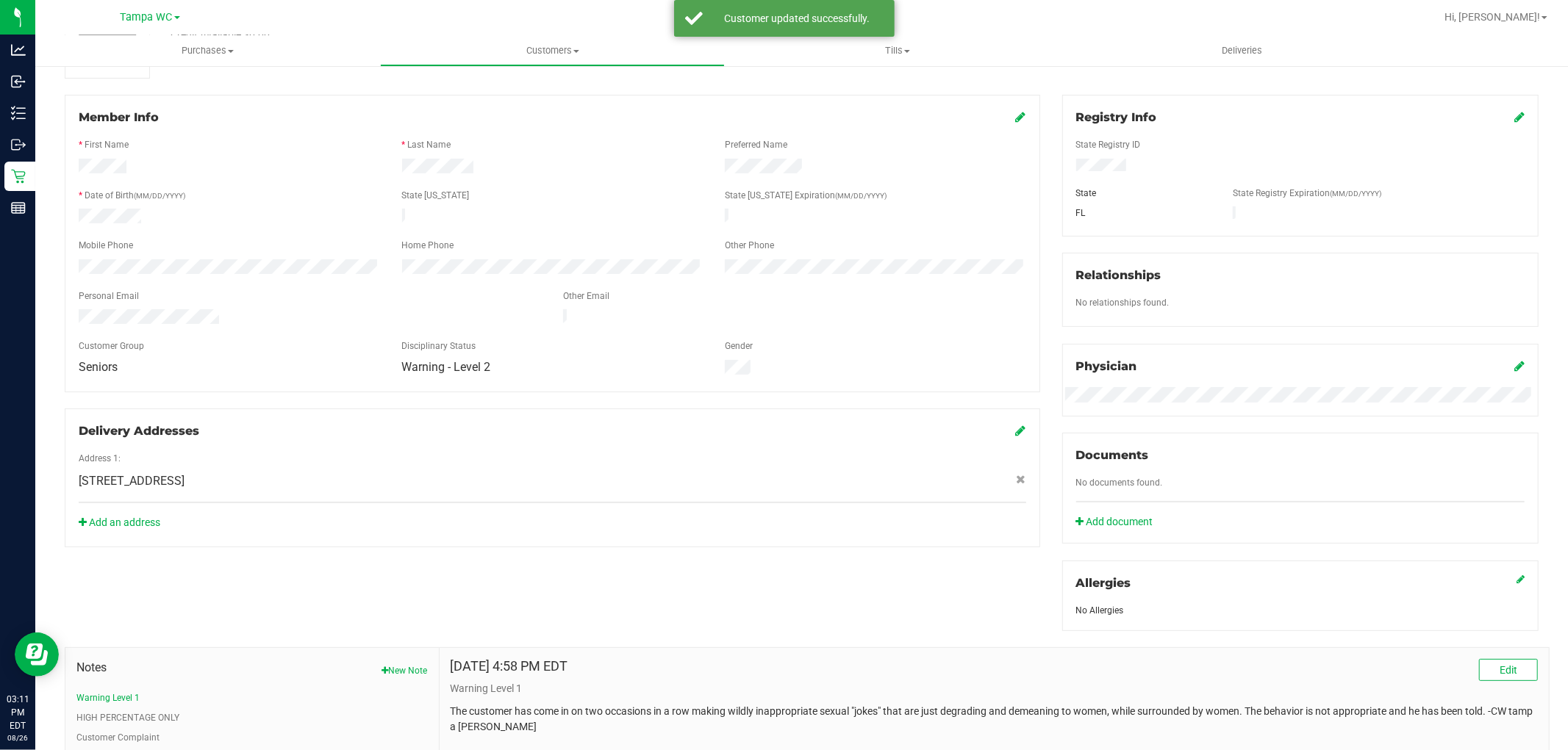
scroll to position [312, 0]
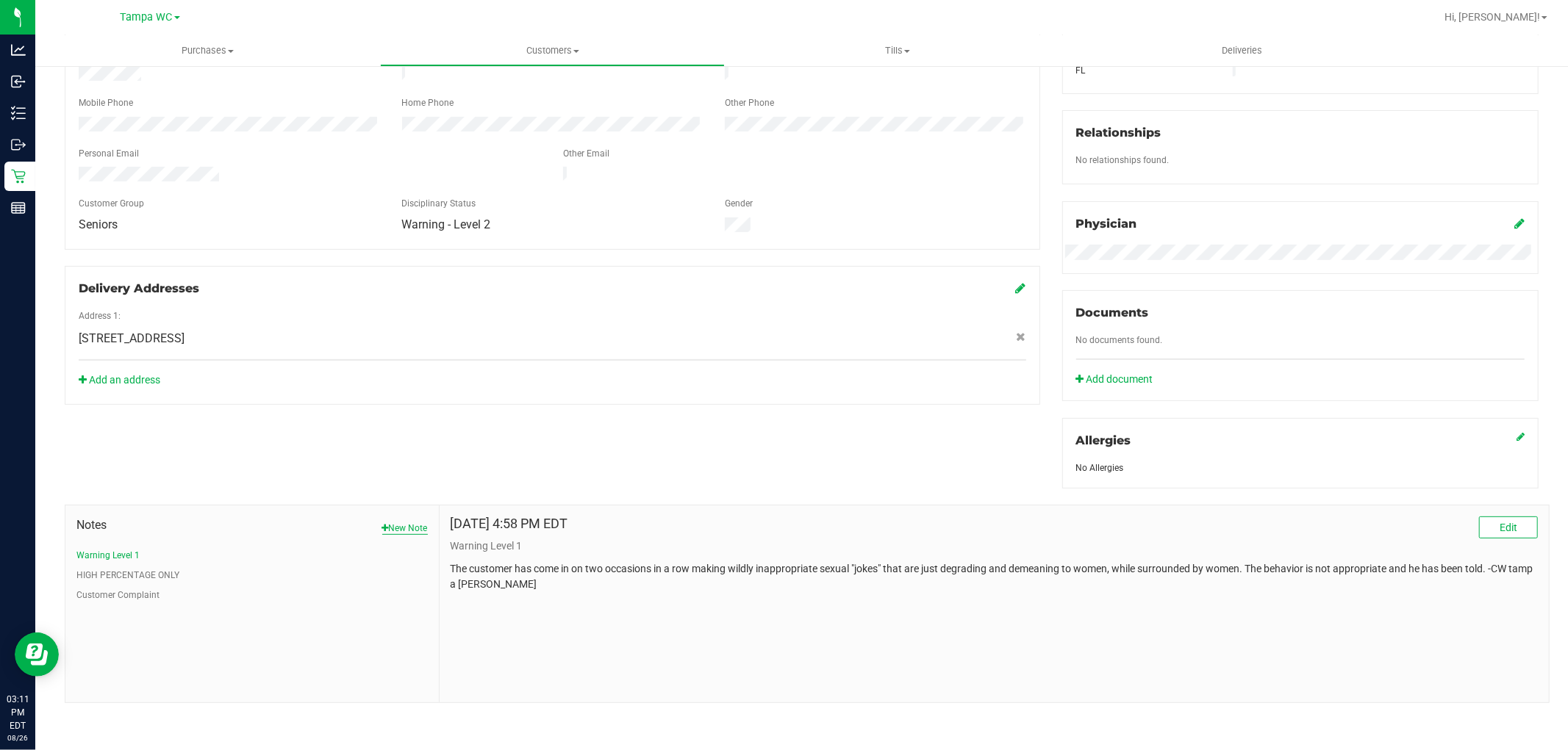
click at [413, 527] on button "New Note" at bounding box center [405, 527] width 46 height 13
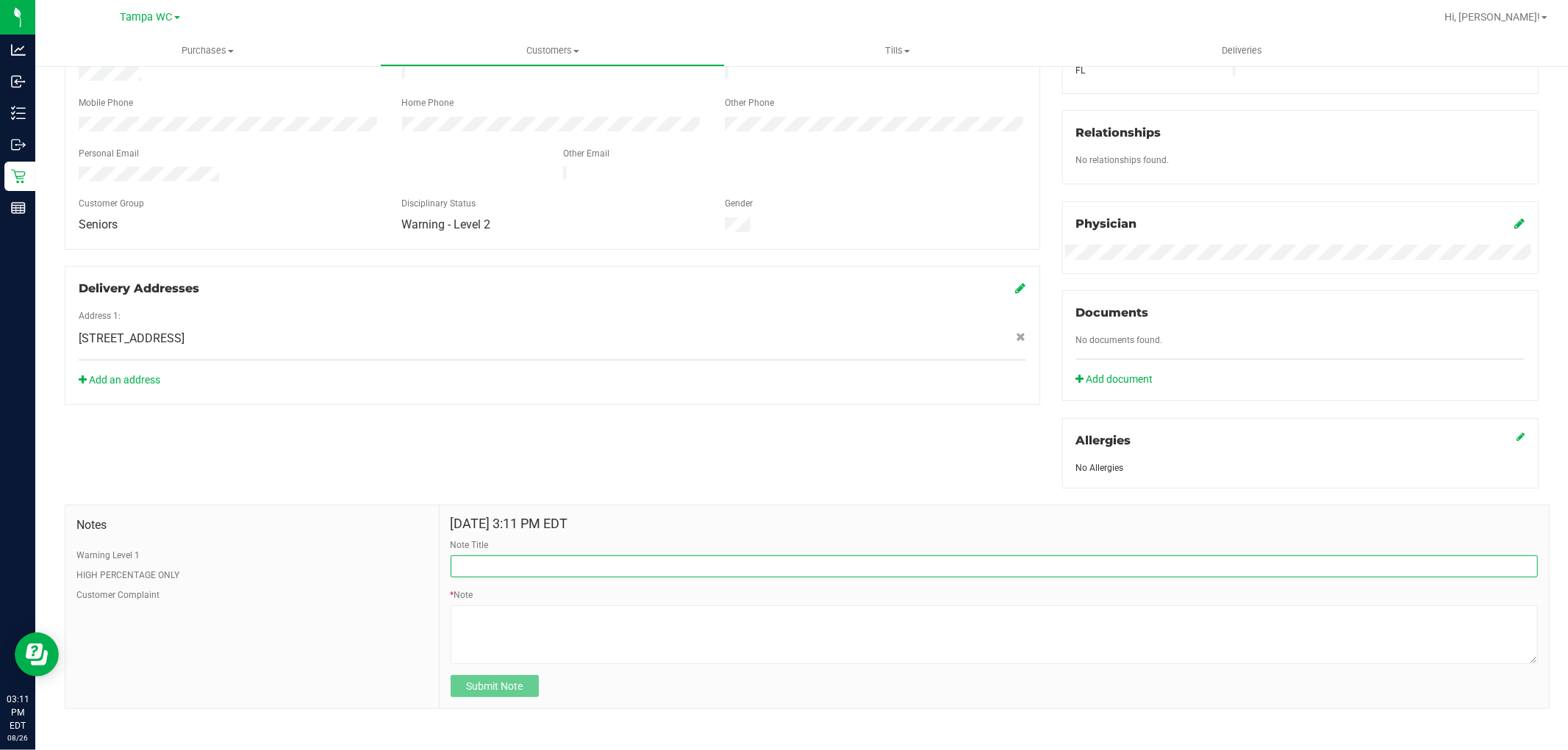
click at [519, 564] on input "Note Title" at bounding box center [994, 566] width 1088 height 22
type input "Warning Level 2"
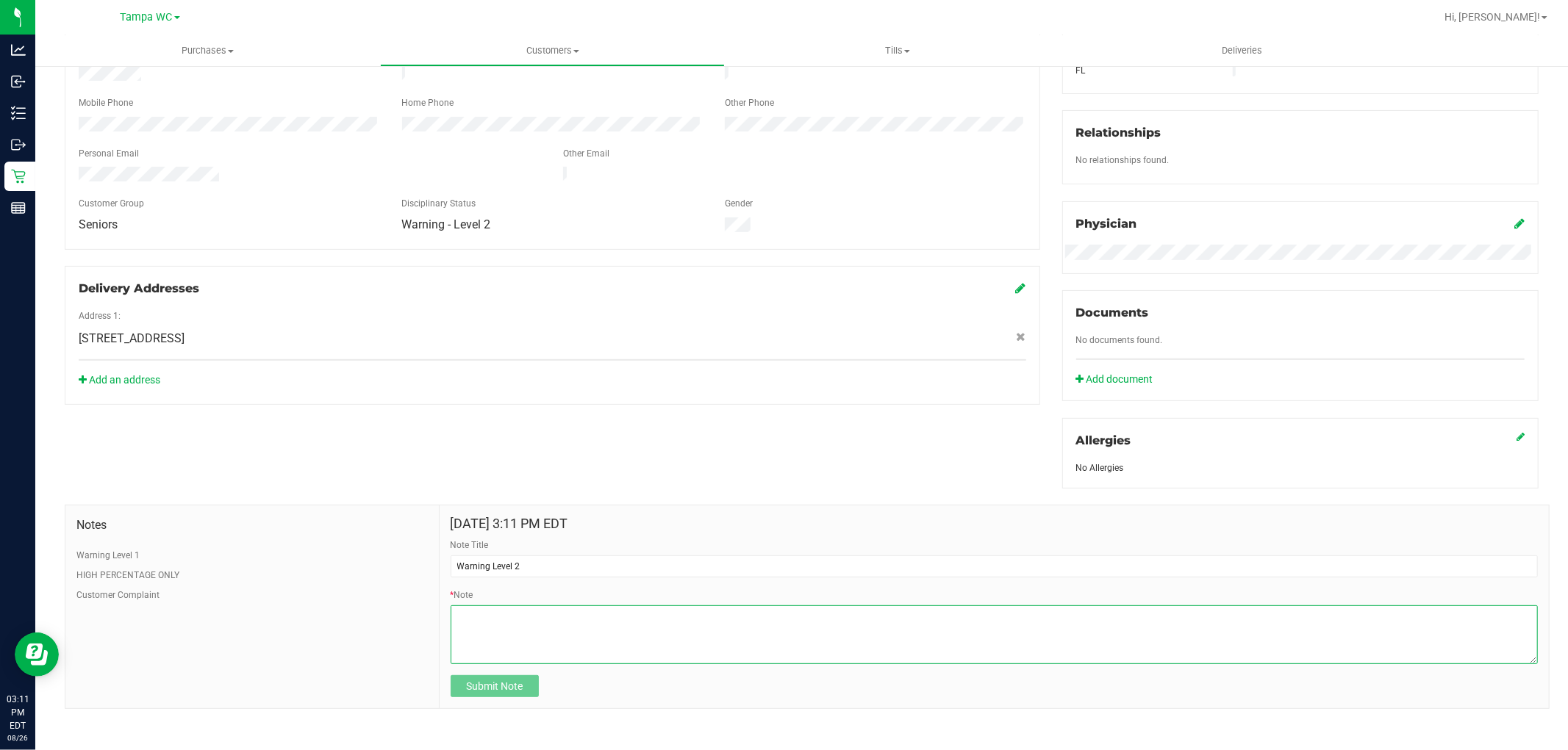
click at [488, 643] on textarea "* Note" at bounding box center [994, 634] width 1088 height 59
click at [637, 635] on textarea "* Note" at bounding box center [994, 634] width 1088 height 59
type textarea "Customer came in with an alcoholic beverage and spilled it. Then after leaving …"
click at [468, 691] on span "Submit Note" at bounding box center [494, 686] width 56 height 11
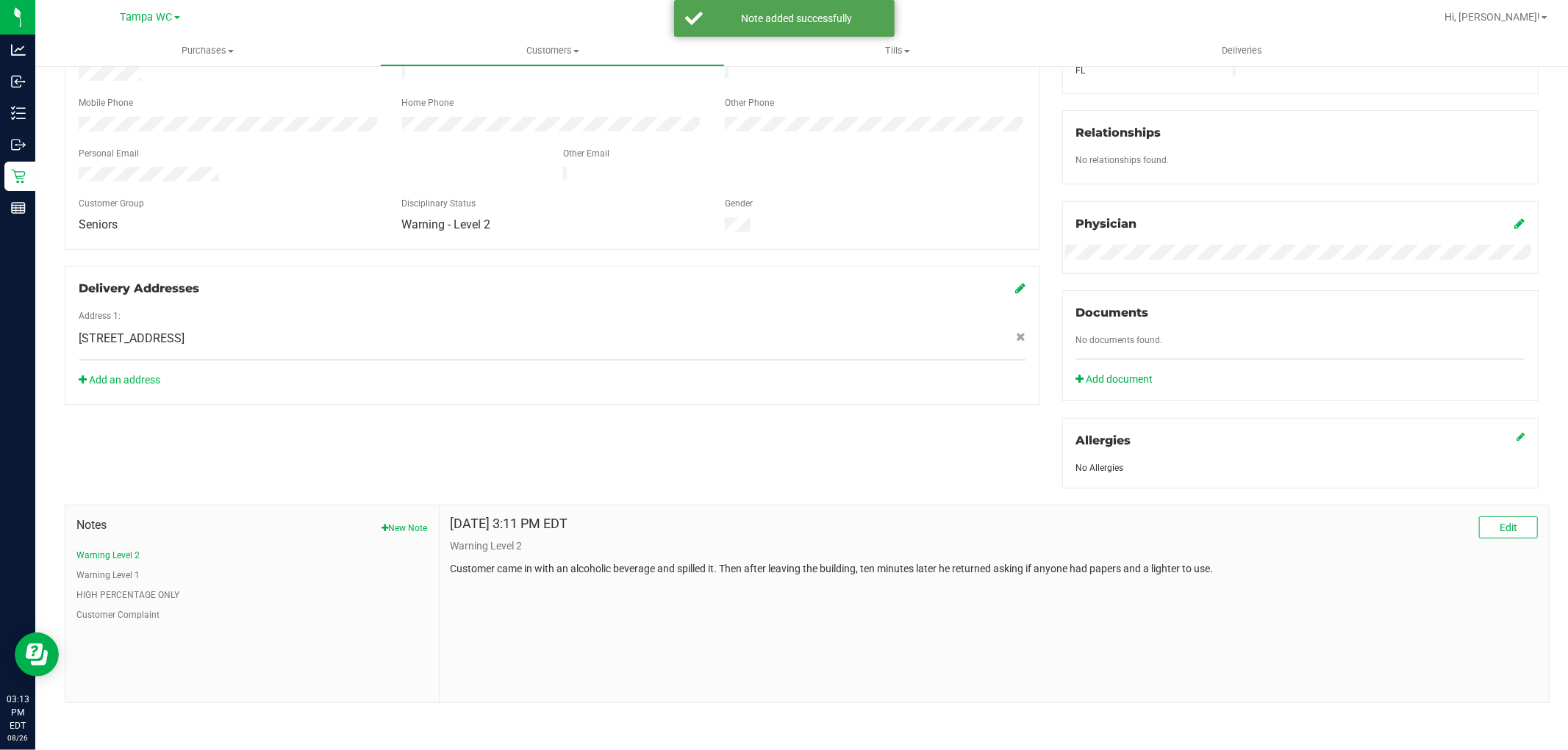
click at [516, 616] on div "Aug 26, 2025 3:11 PM EDT Edit Warning Level 2 Customer came in with an alcoholi…" at bounding box center [994, 604] width 1110 height 197
